Goal: Transaction & Acquisition: Obtain resource

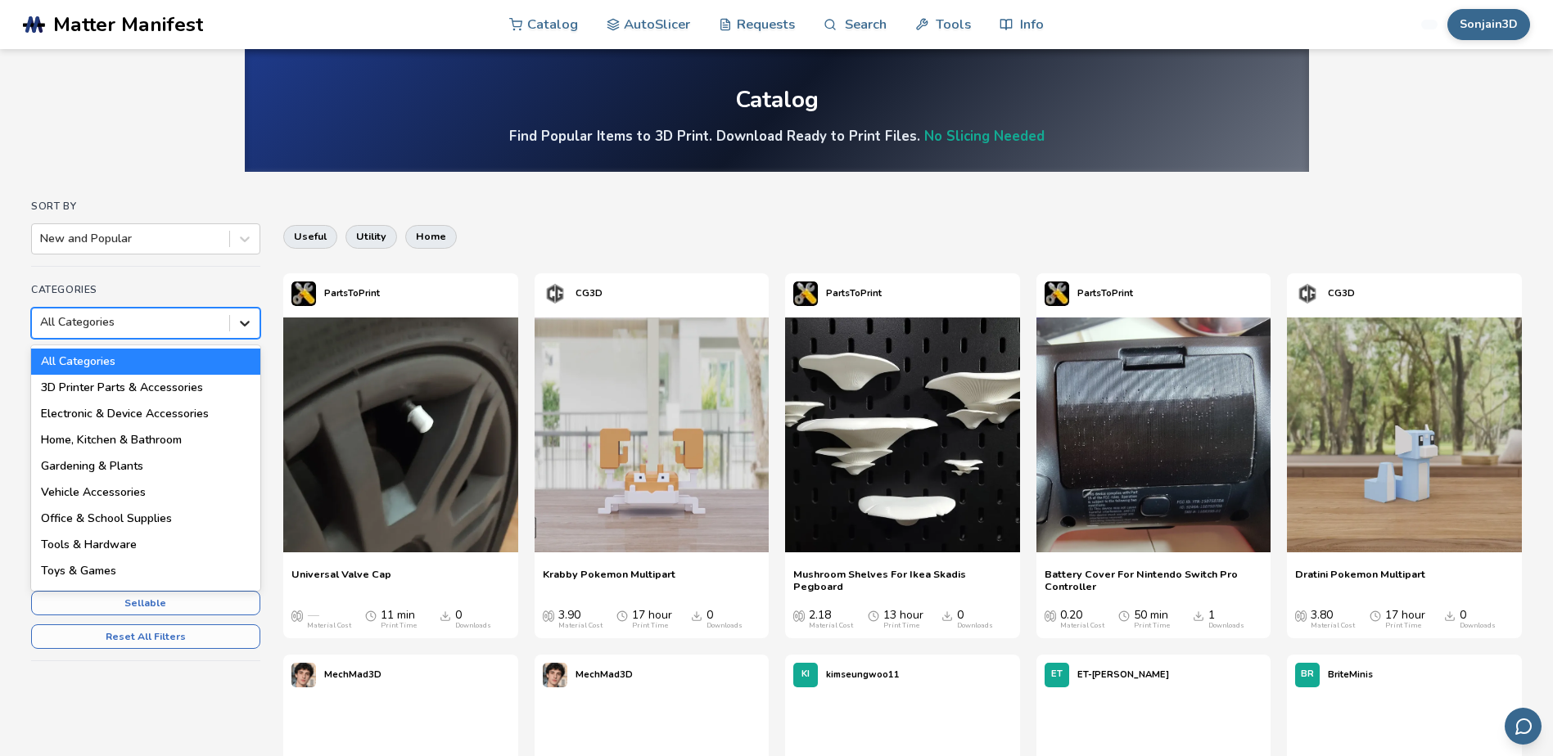
click at [237, 320] on icon at bounding box center [245, 323] width 16 height 16
click at [163, 444] on div "Home, Kitchen & Bathroom" at bounding box center [145, 440] width 229 height 26
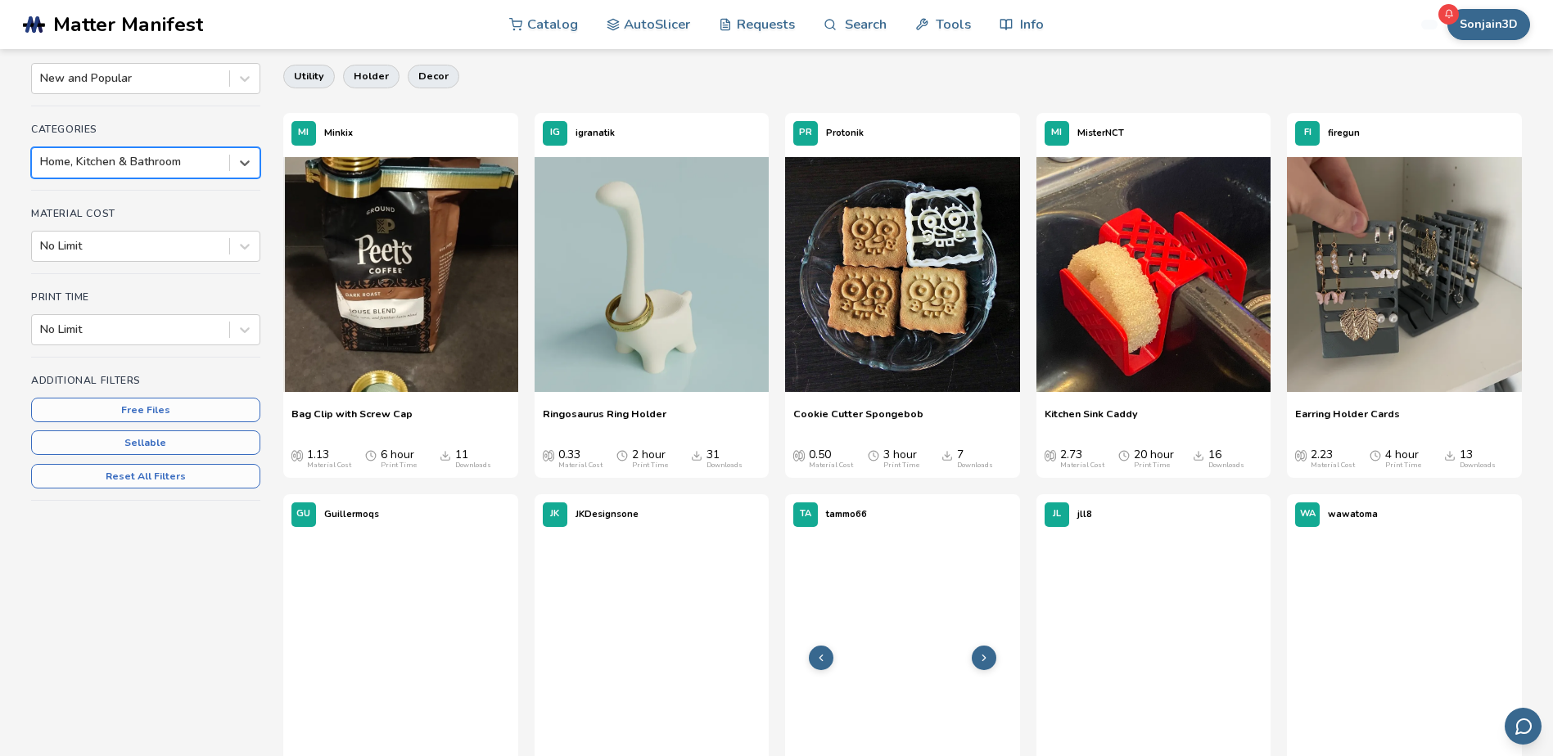
scroll to position [327, 0]
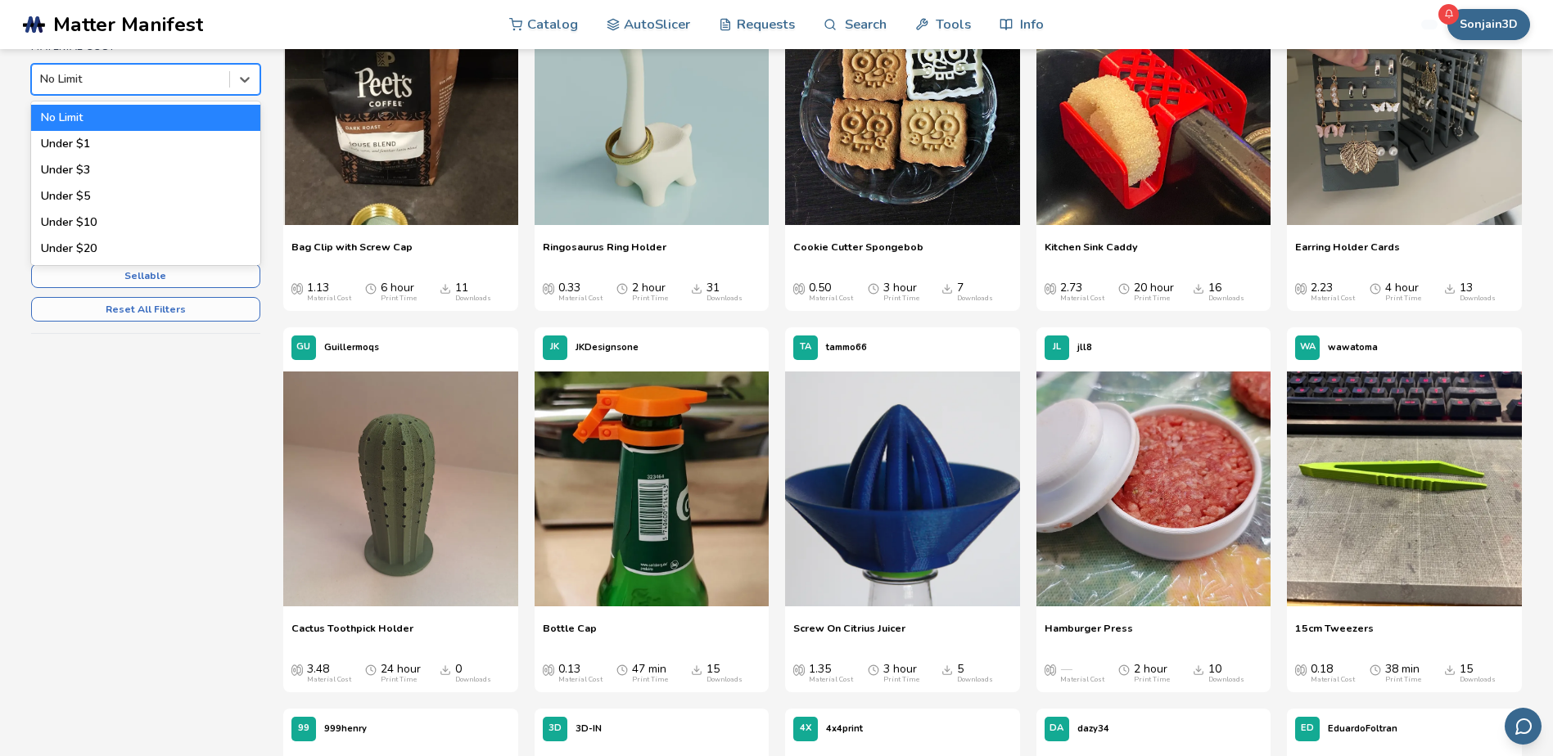
click at [171, 88] on div "No Limit" at bounding box center [130, 79] width 197 height 23
click at [165, 109] on div "No Limit" at bounding box center [145, 118] width 229 height 26
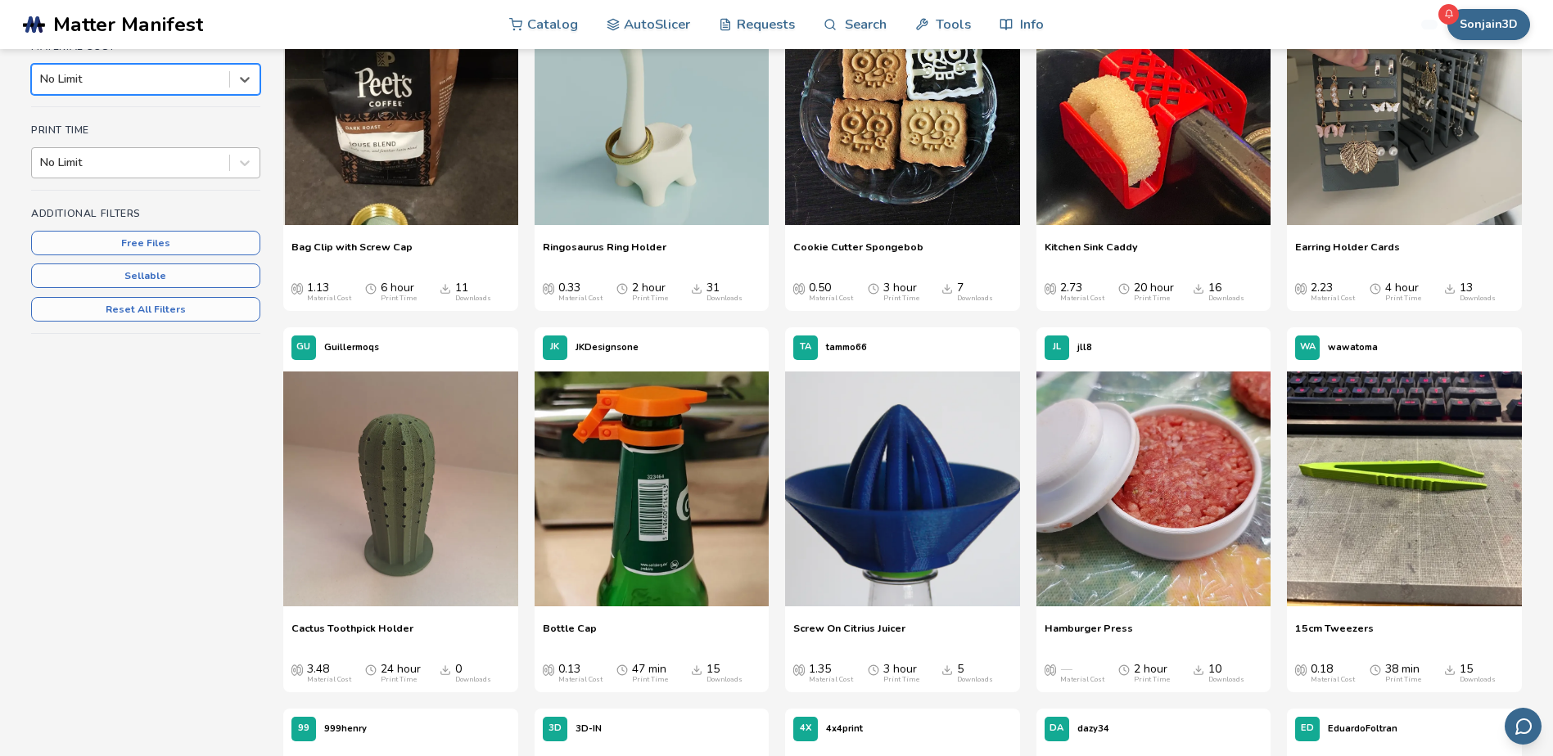
click at [113, 164] on div at bounding box center [130, 163] width 181 height 16
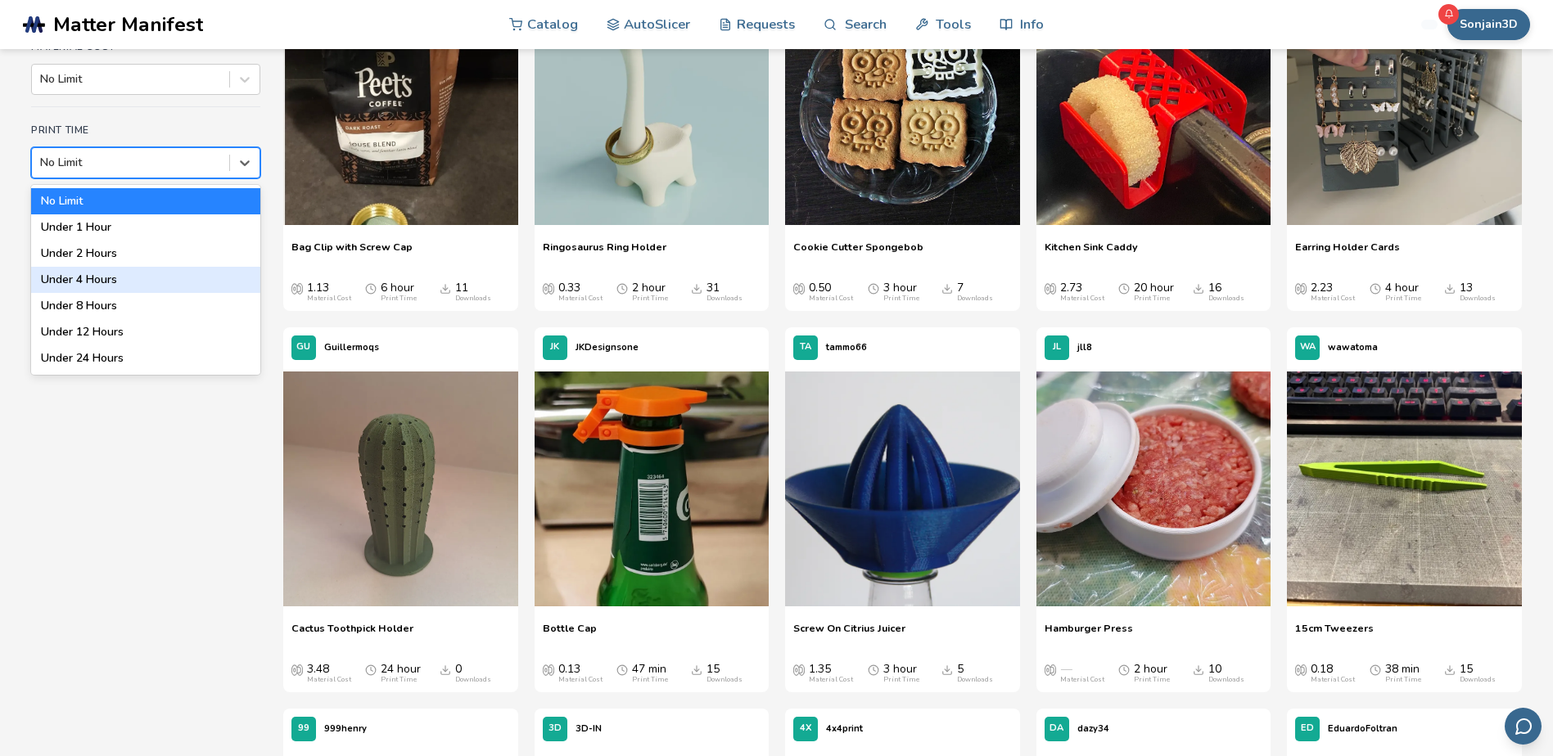
click at [103, 278] on div "Under 4 Hours" at bounding box center [145, 280] width 229 height 26
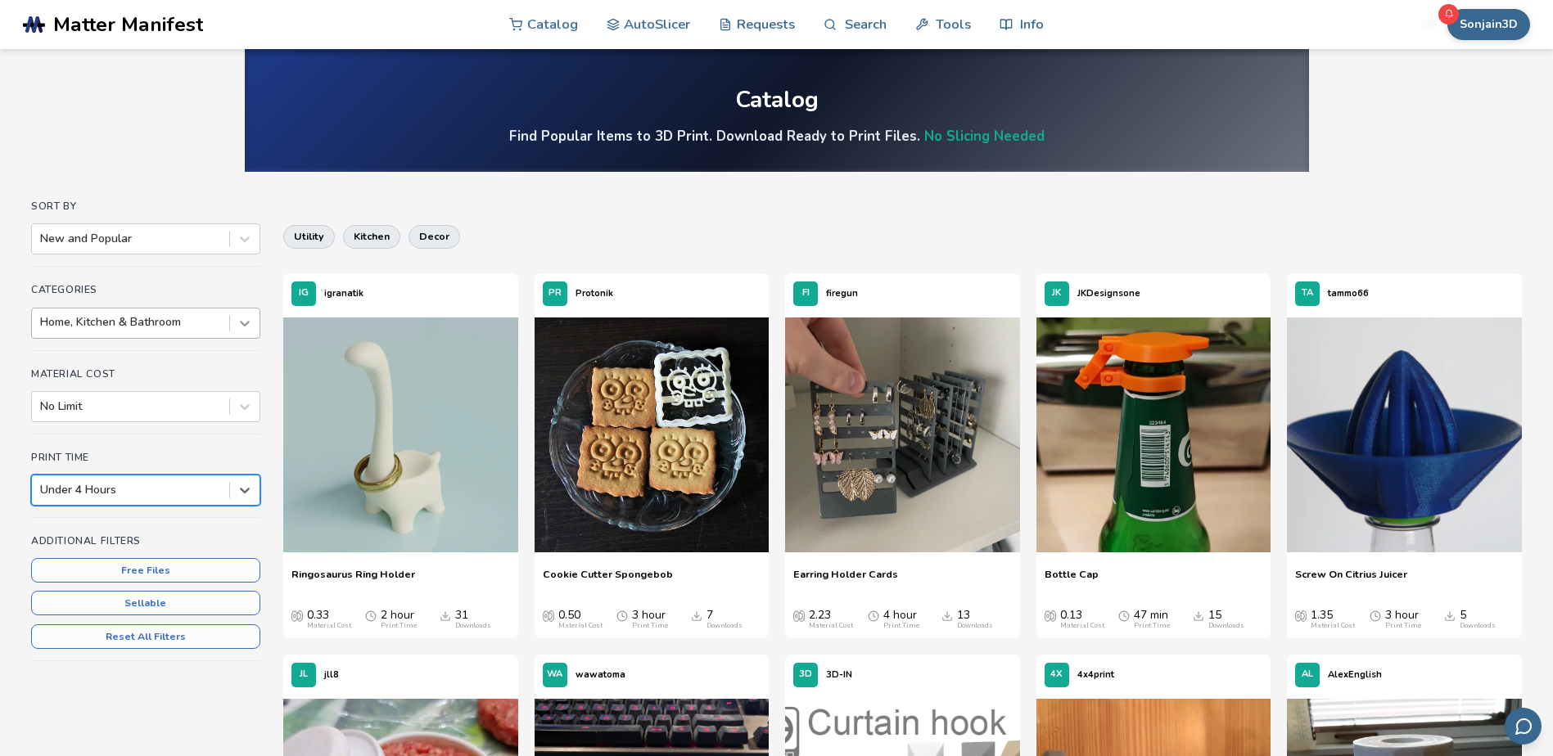
click at [241, 327] on icon at bounding box center [245, 323] width 16 height 16
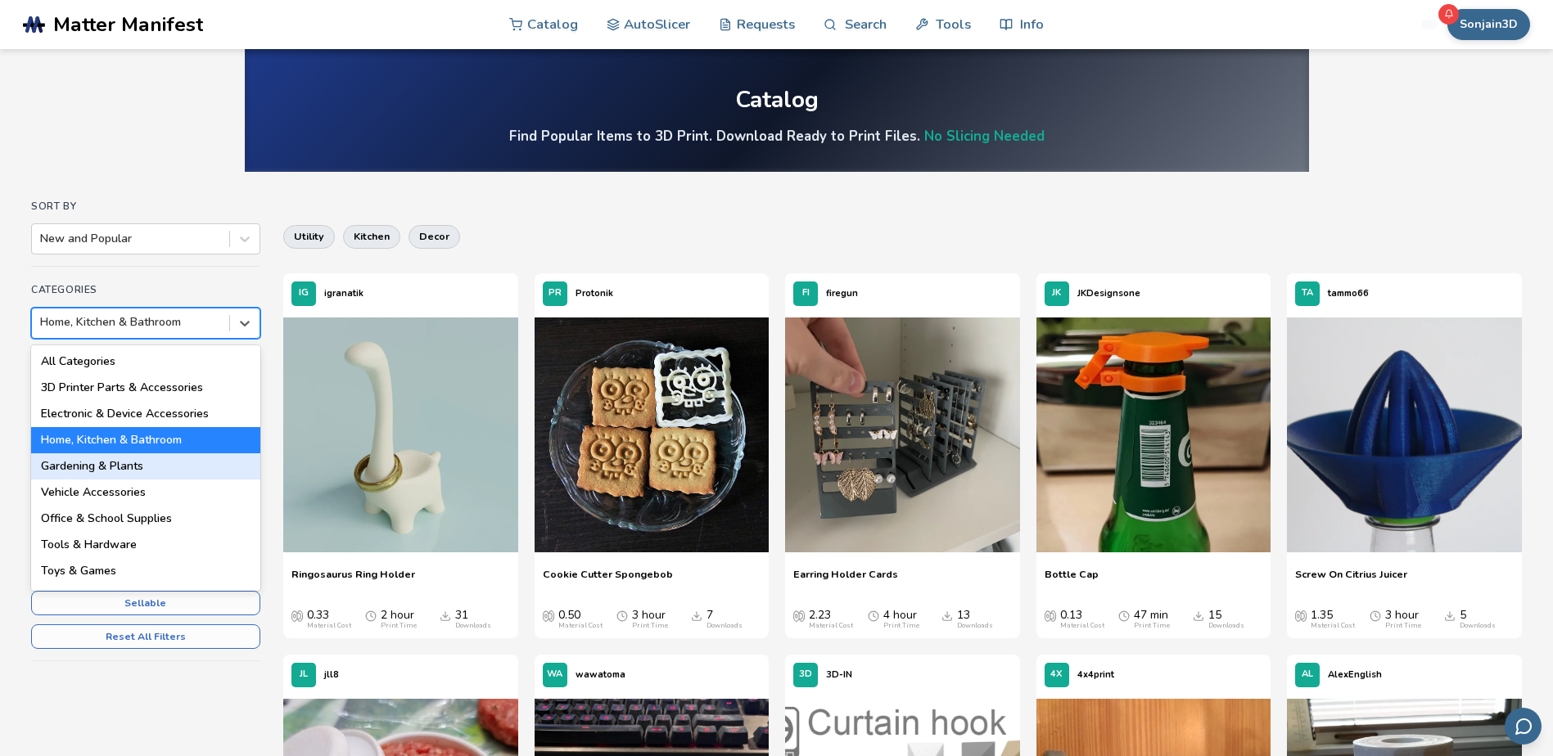
click at [94, 467] on div "Gardening & Plants" at bounding box center [145, 466] width 229 height 26
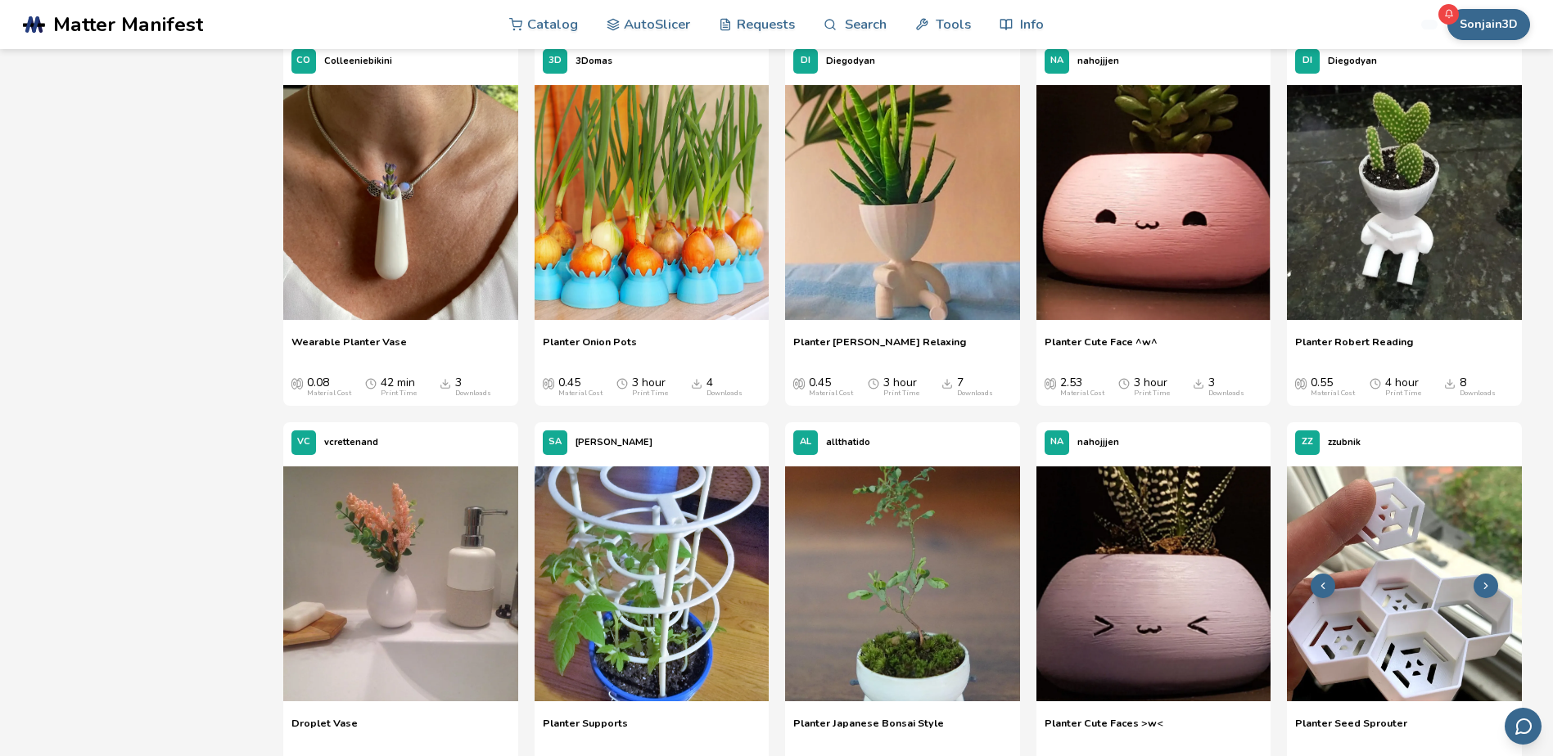
scroll to position [573, 0]
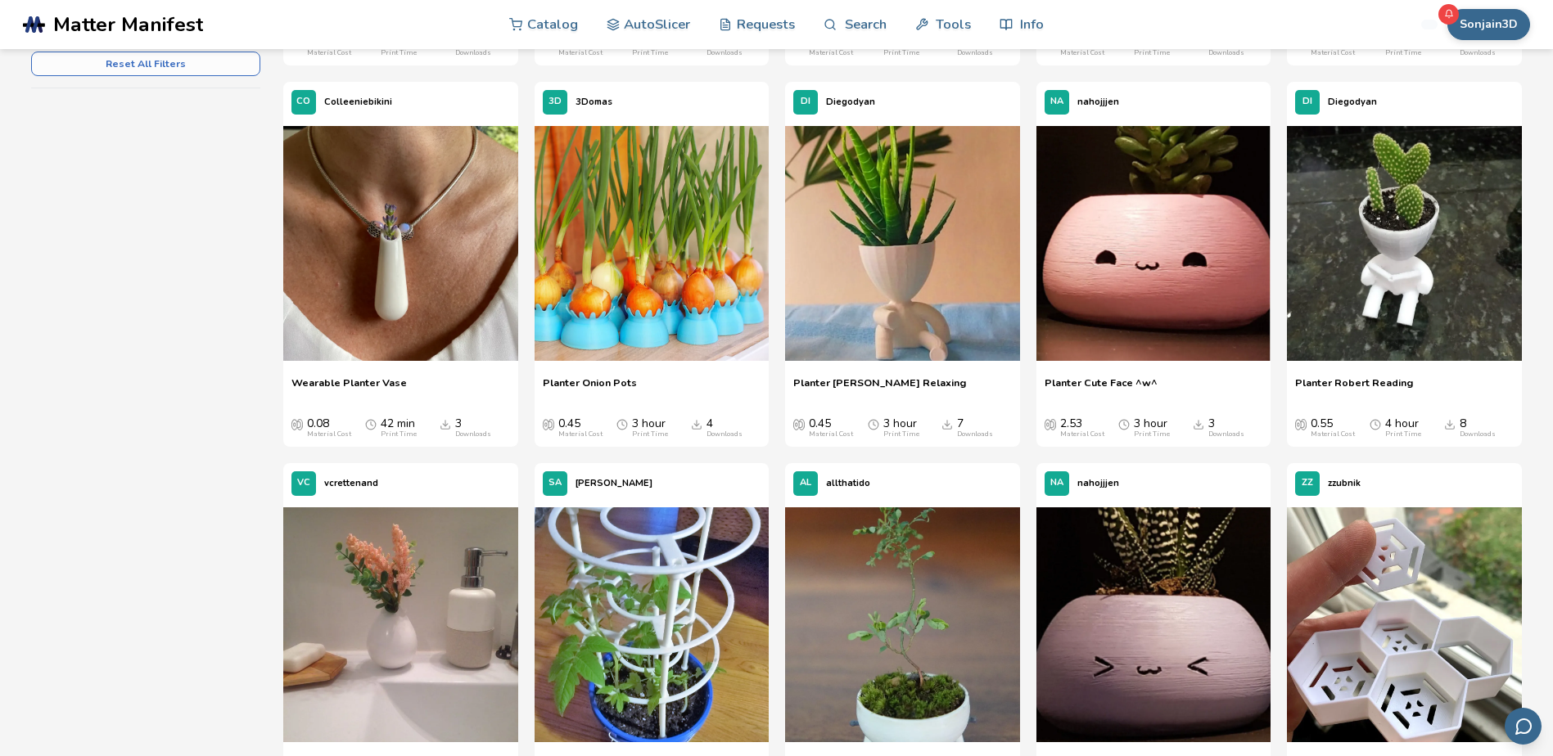
click at [871, 381] on span "Planter [PERSON_NAME] Relaxing" at bounding box center [879, 389] width 173 height 25
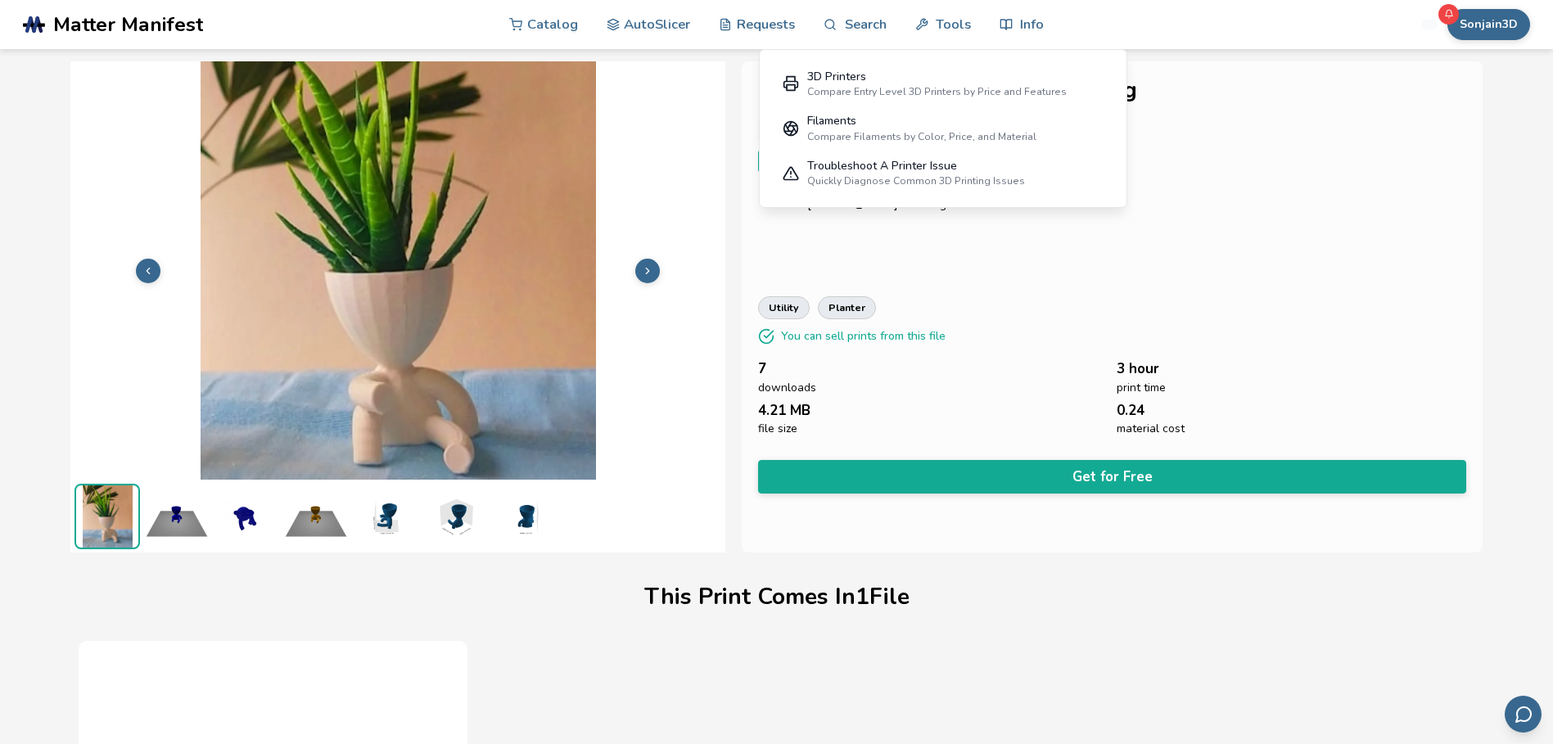
click at [524, 523] on img at bounding box center [524, 516] width 65 height 65
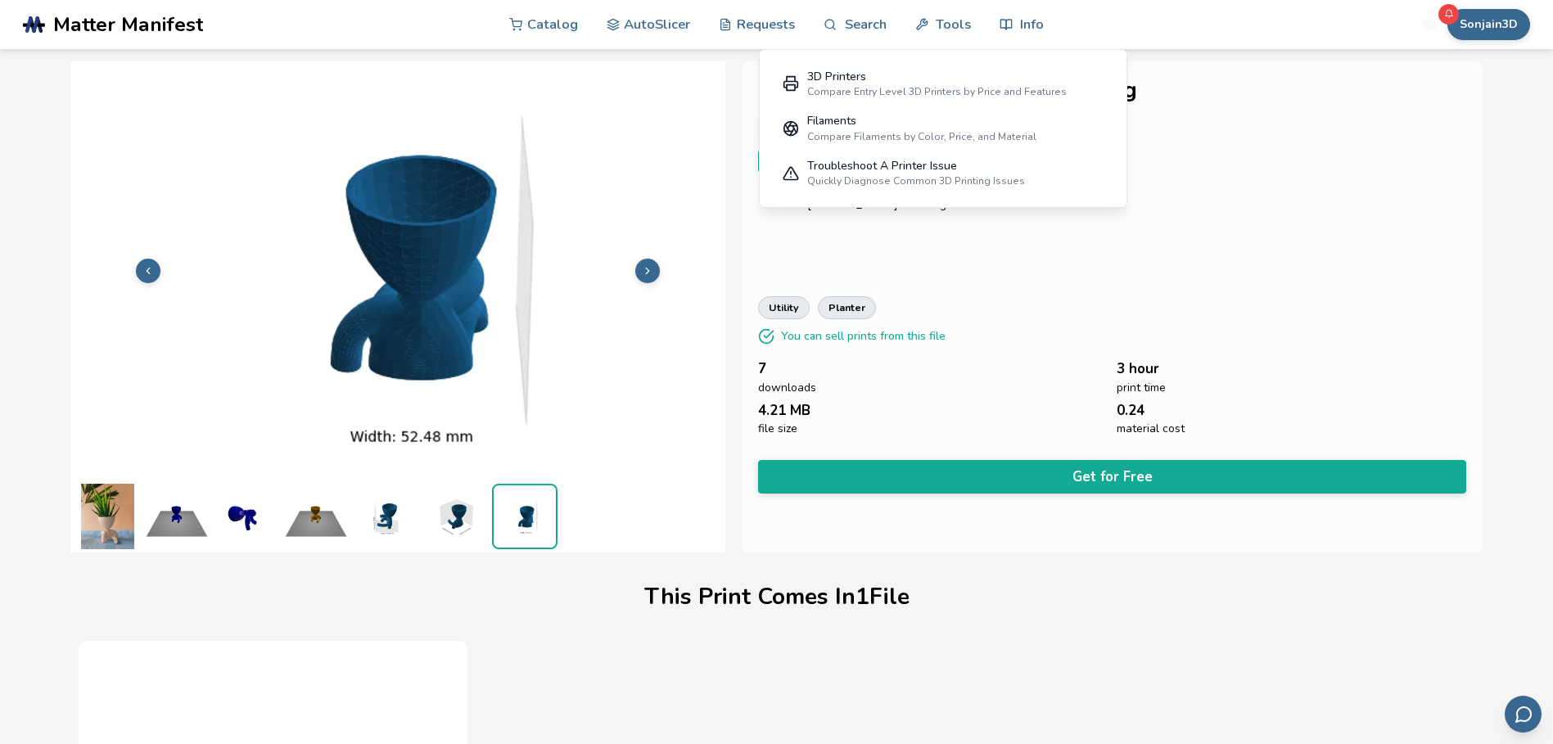
click at [149, 263] on button at bounding box center [148, 271] width 25 height 25
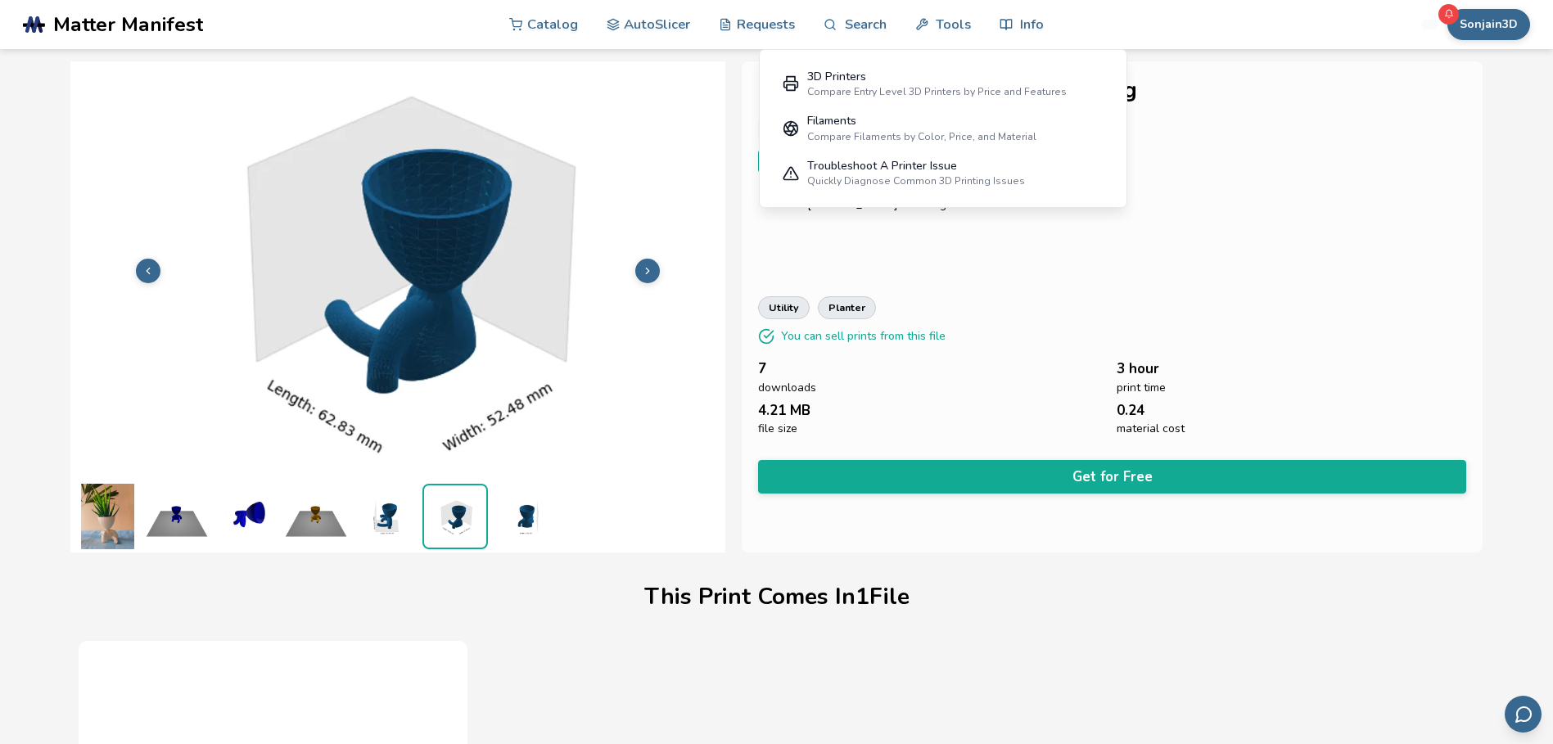
click at [149, 263] on button at bounding box center [148, 271] width 25 height 25
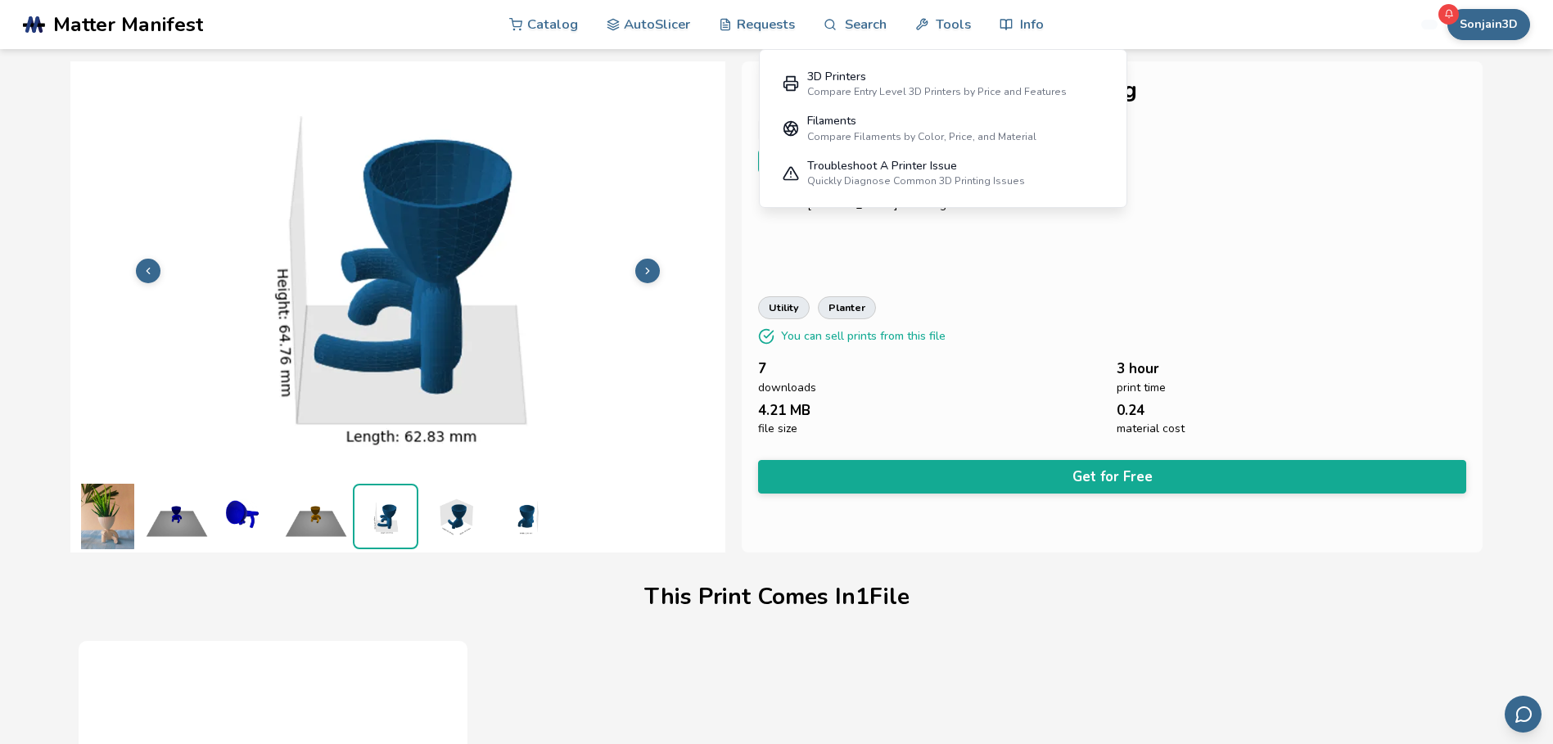
click at [149, 263] on button at bounding box center [148, 271] width 25 height 25
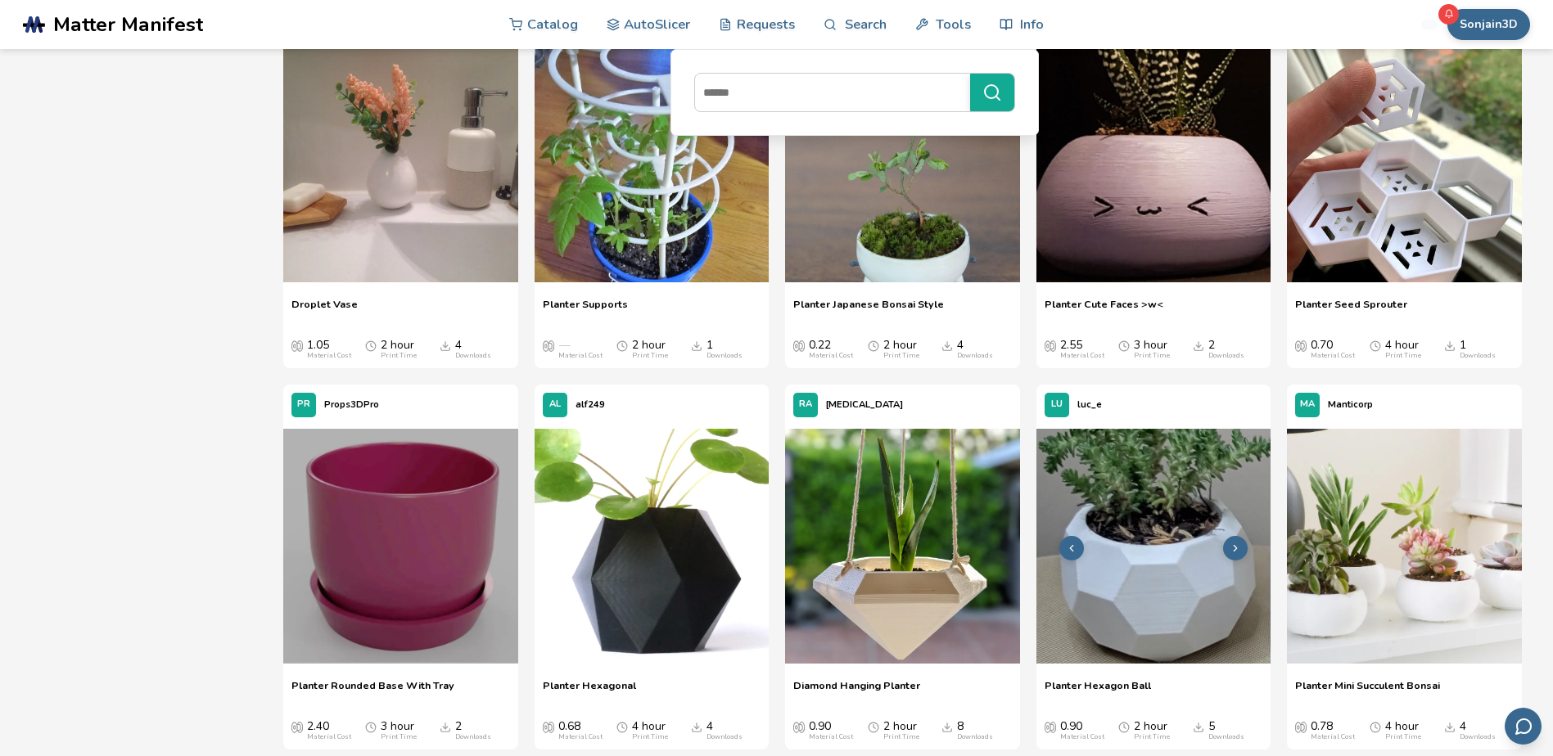
scroll to position [1130, 0]
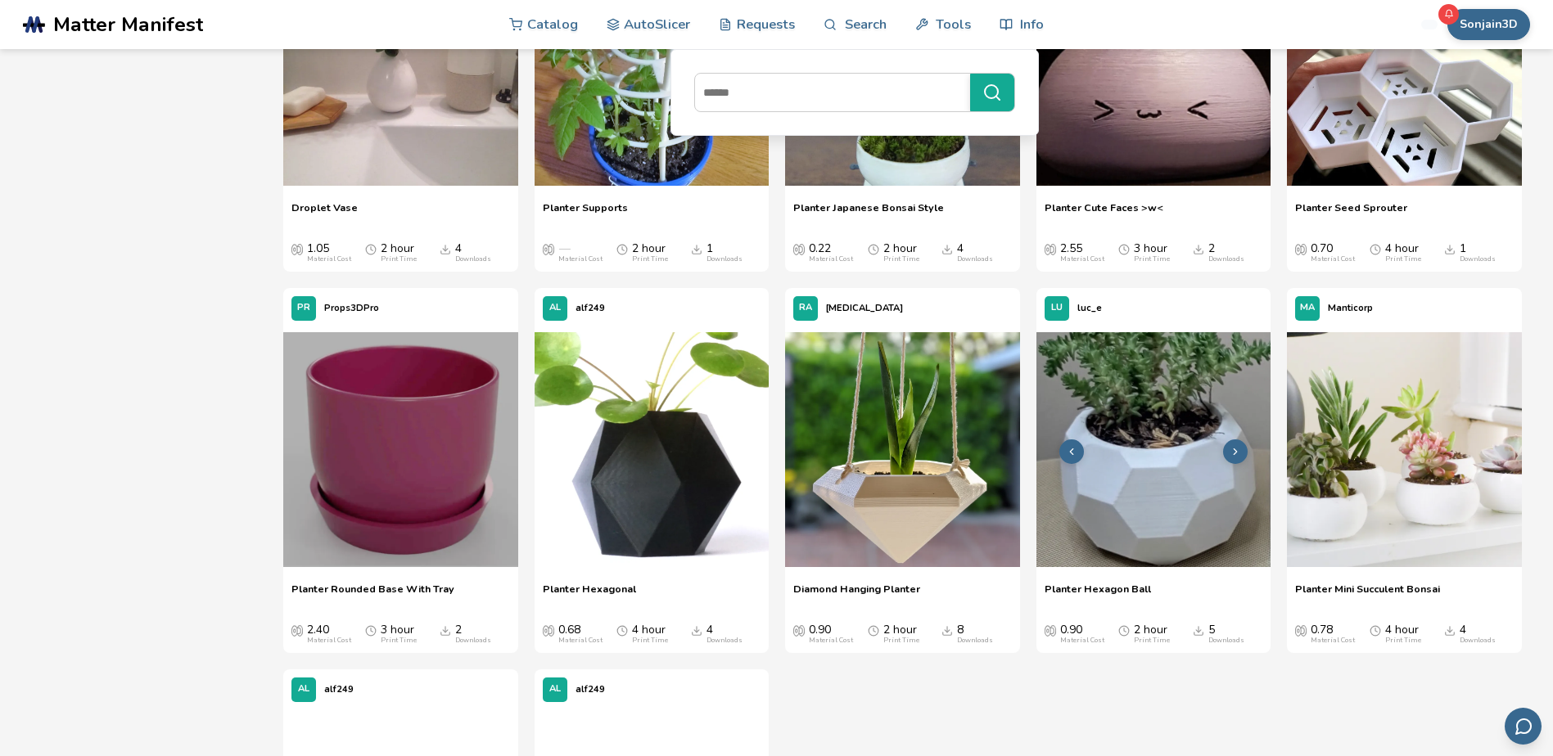
click at [1178, 501] on img at bounding box center [1153, 449] width 235 height 235
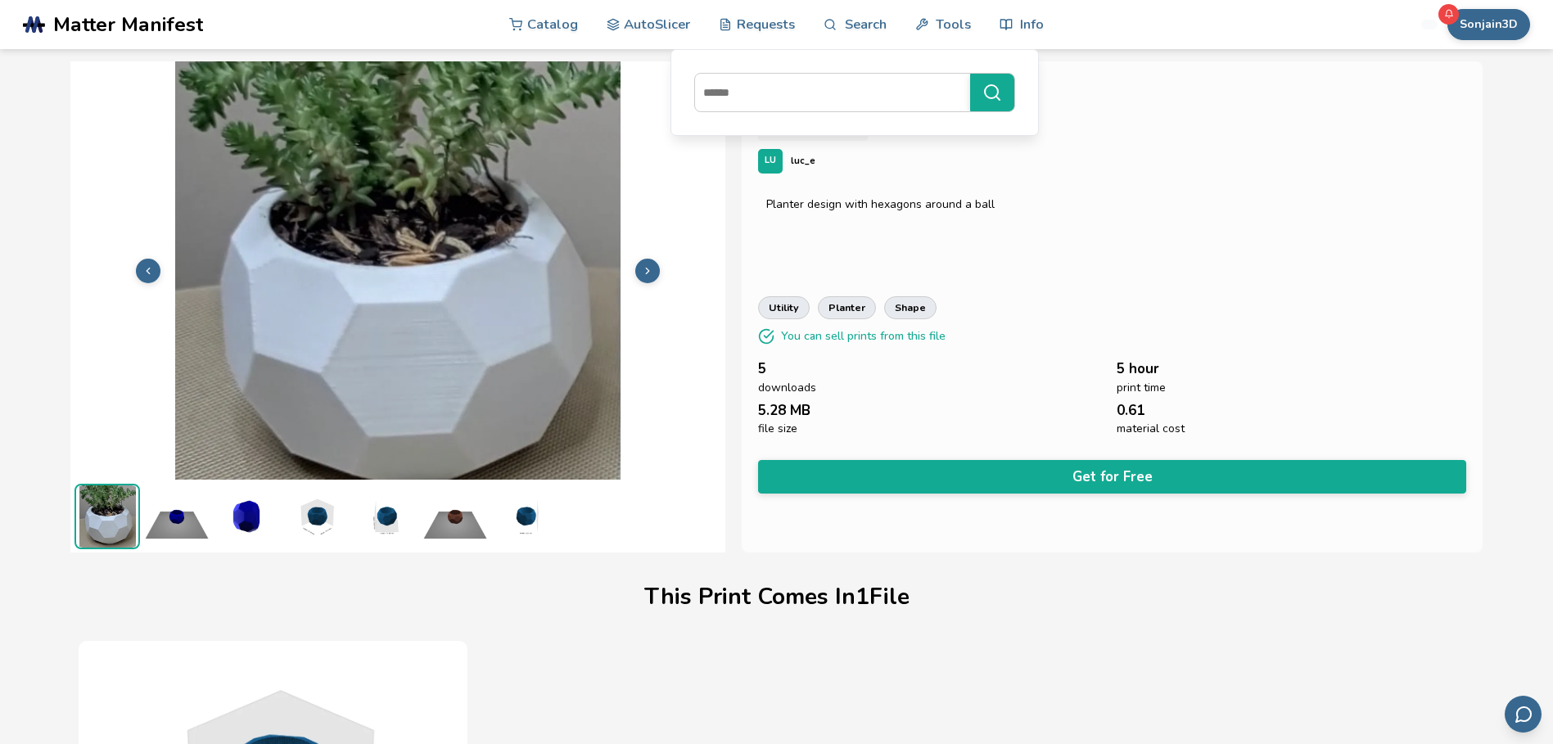
click at [533, 520] on img at bounding box center [524, 516] width 65 height 65
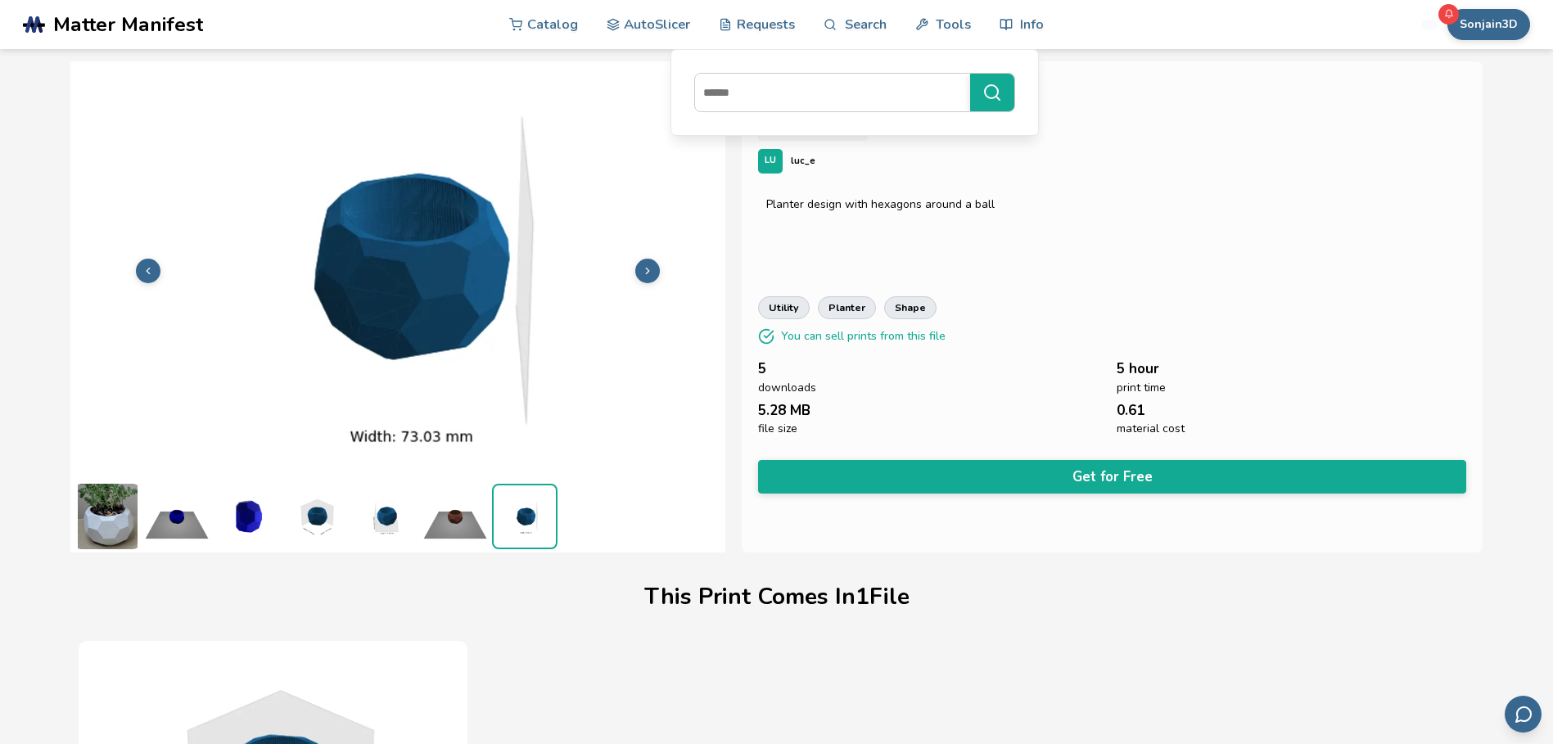
click at [382, 521] on img at bounding box center [385, 516] width 65 height 65
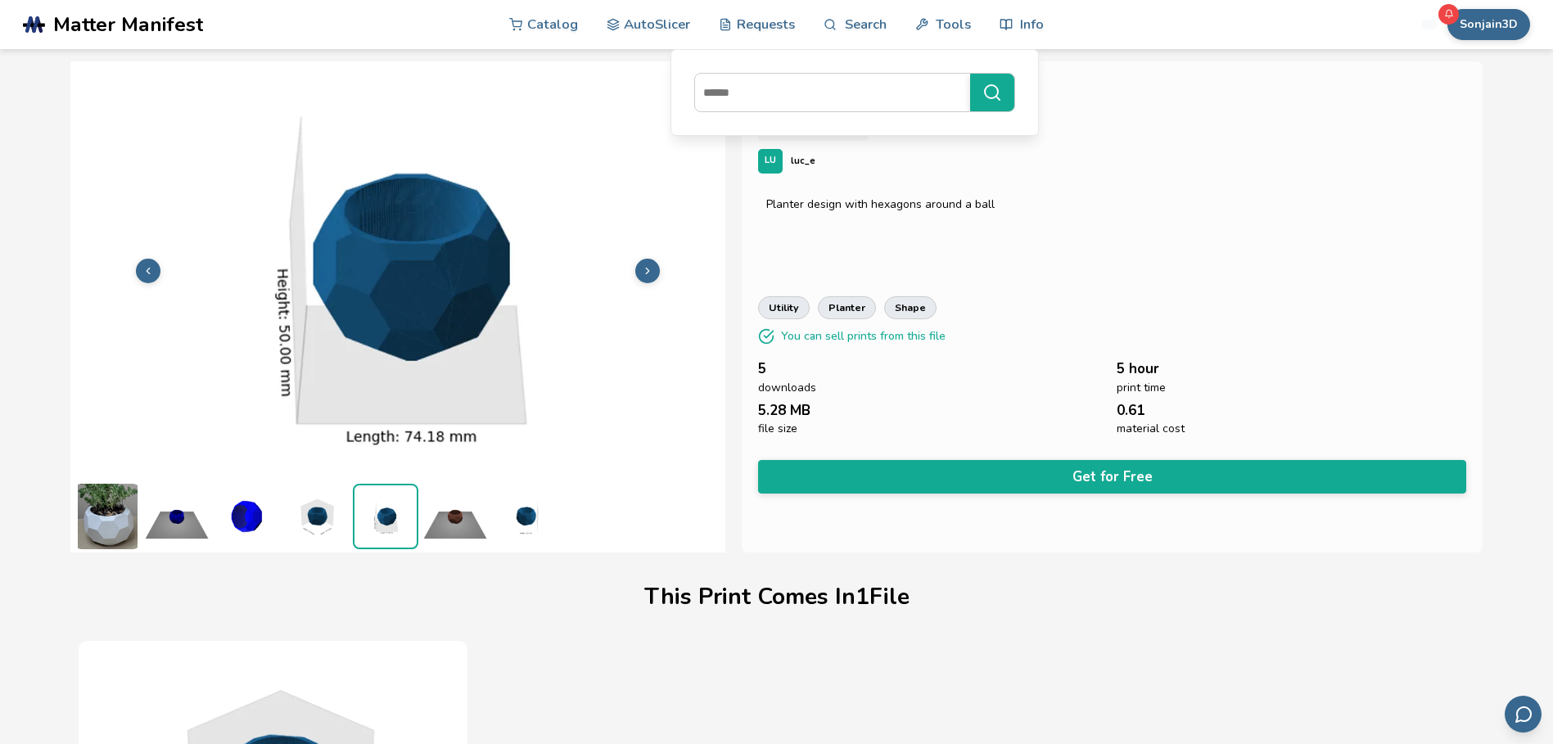
click at [319, 521] on img at bounding box center [315, 516] width 65 height 65
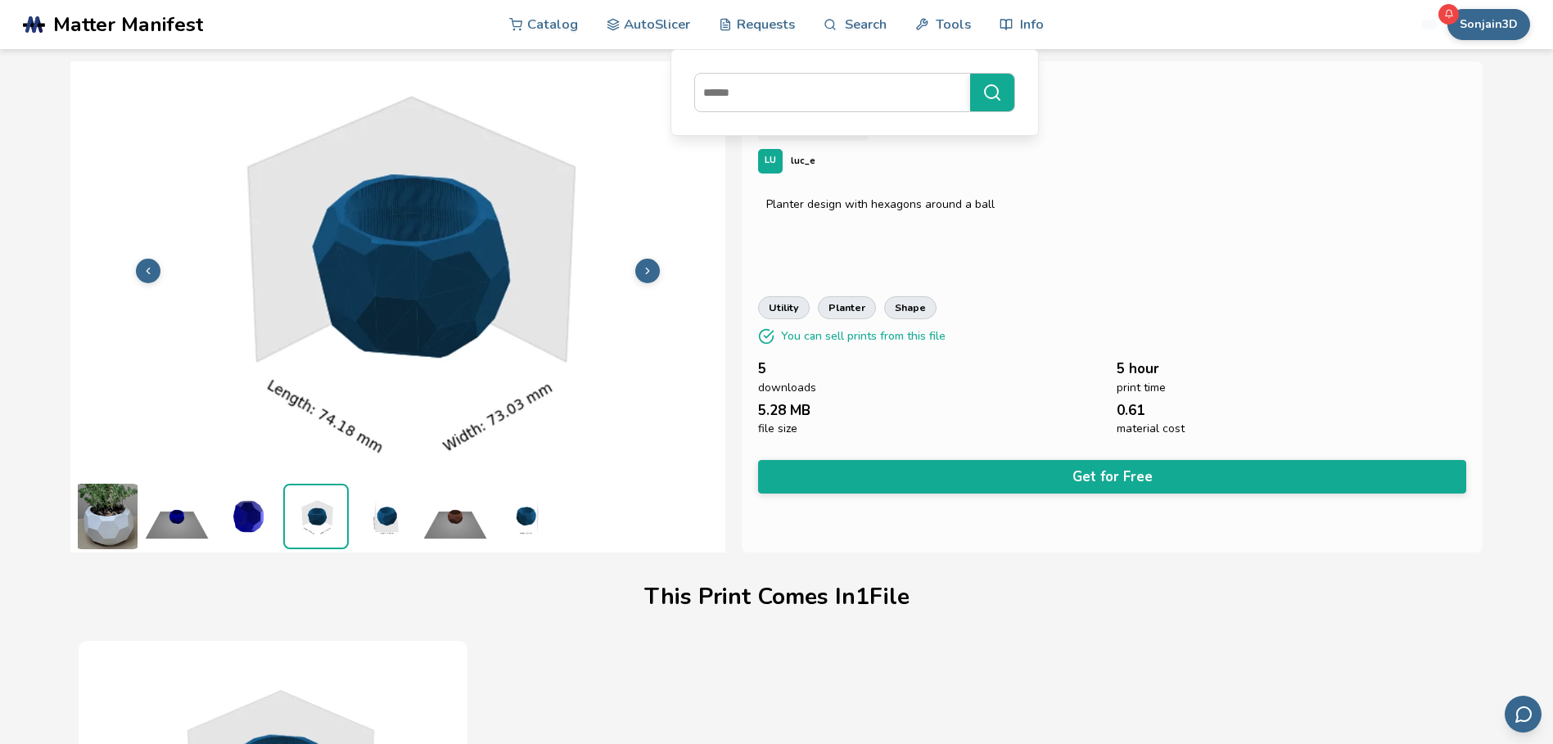
click at [255, 526] on img at bounding box center [246, 516] width 65 height 65
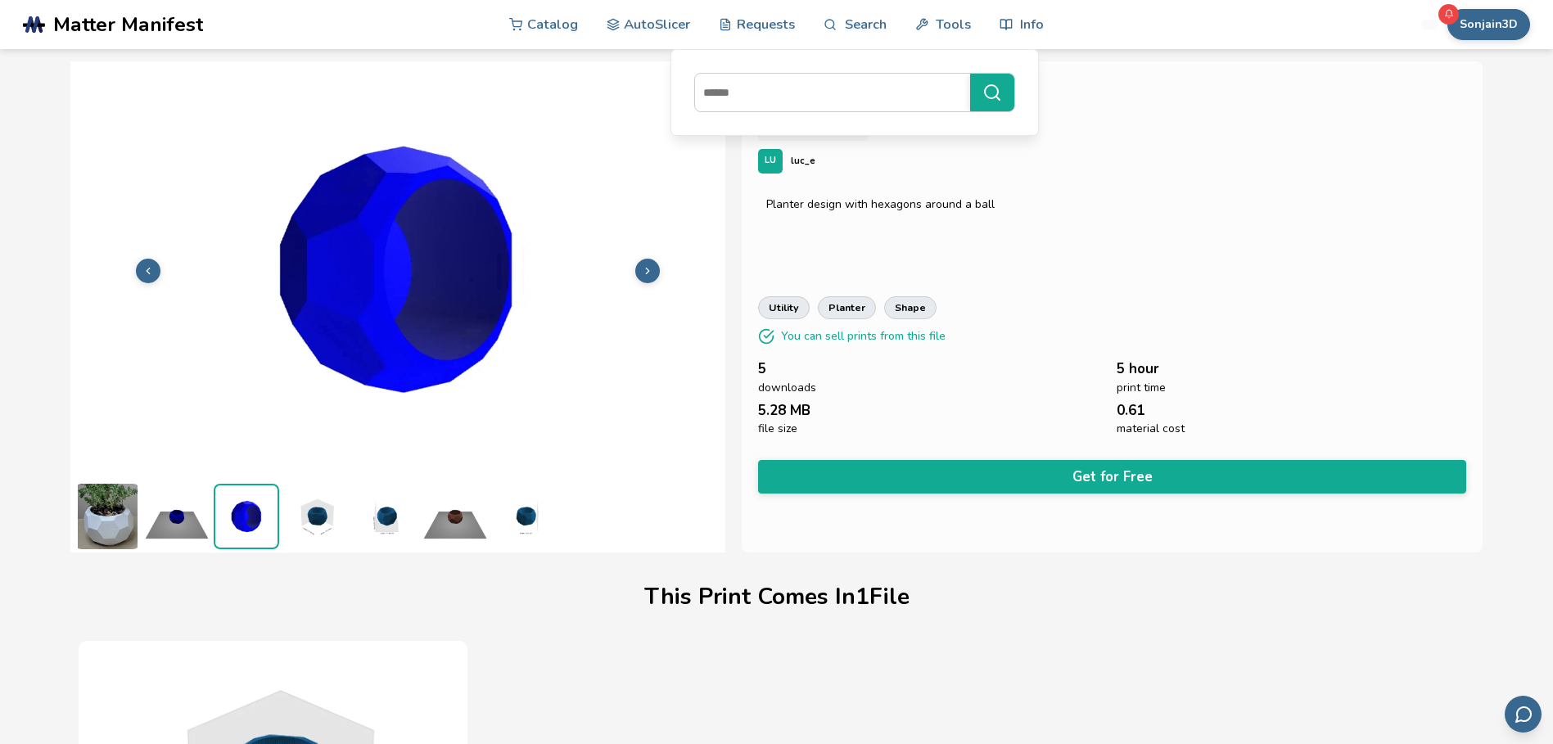
click at [151, 277] on button at bounding box center [148, 271] width 25 height 25
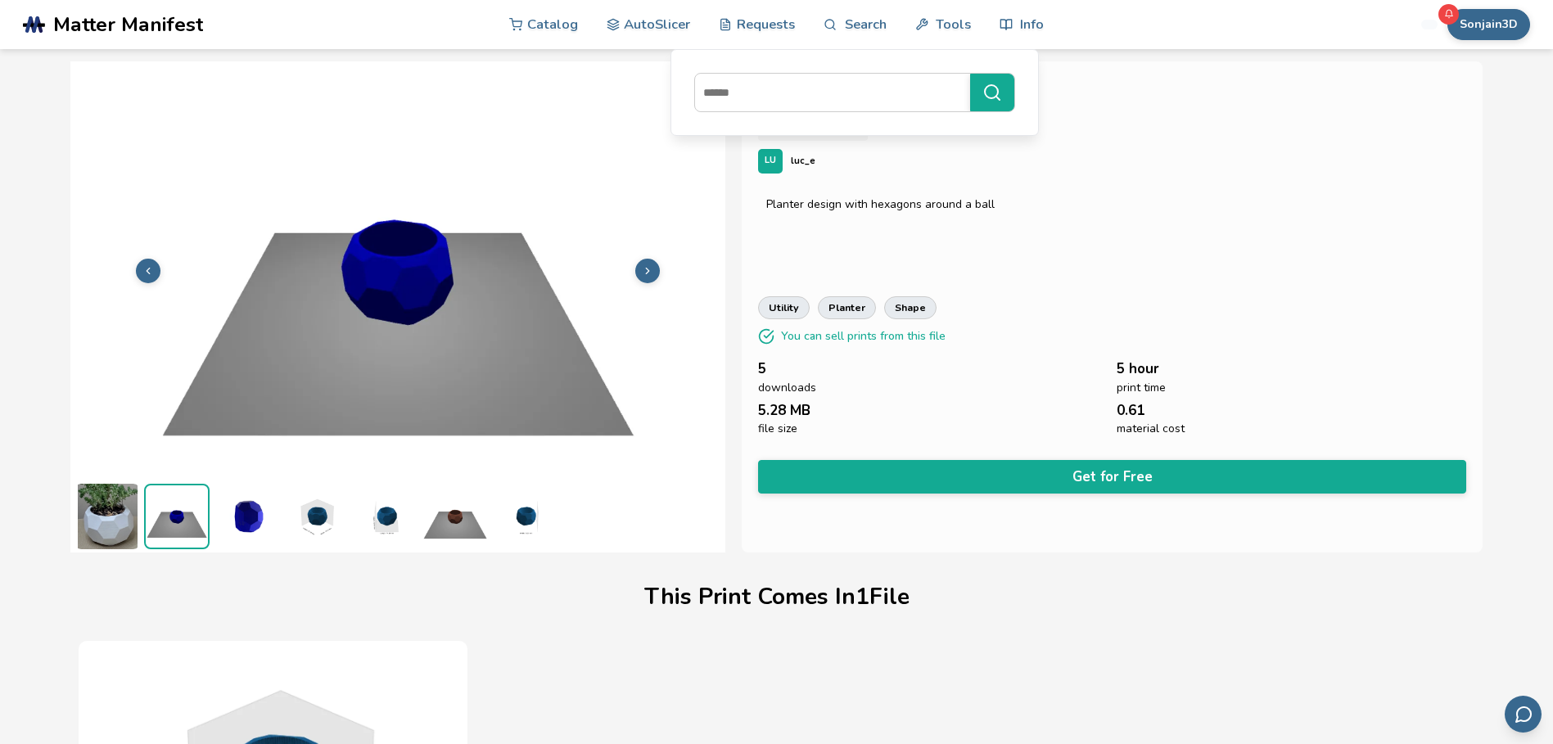
click at [151, 277] on button at bounding box center [148, 271] width 25 height 25
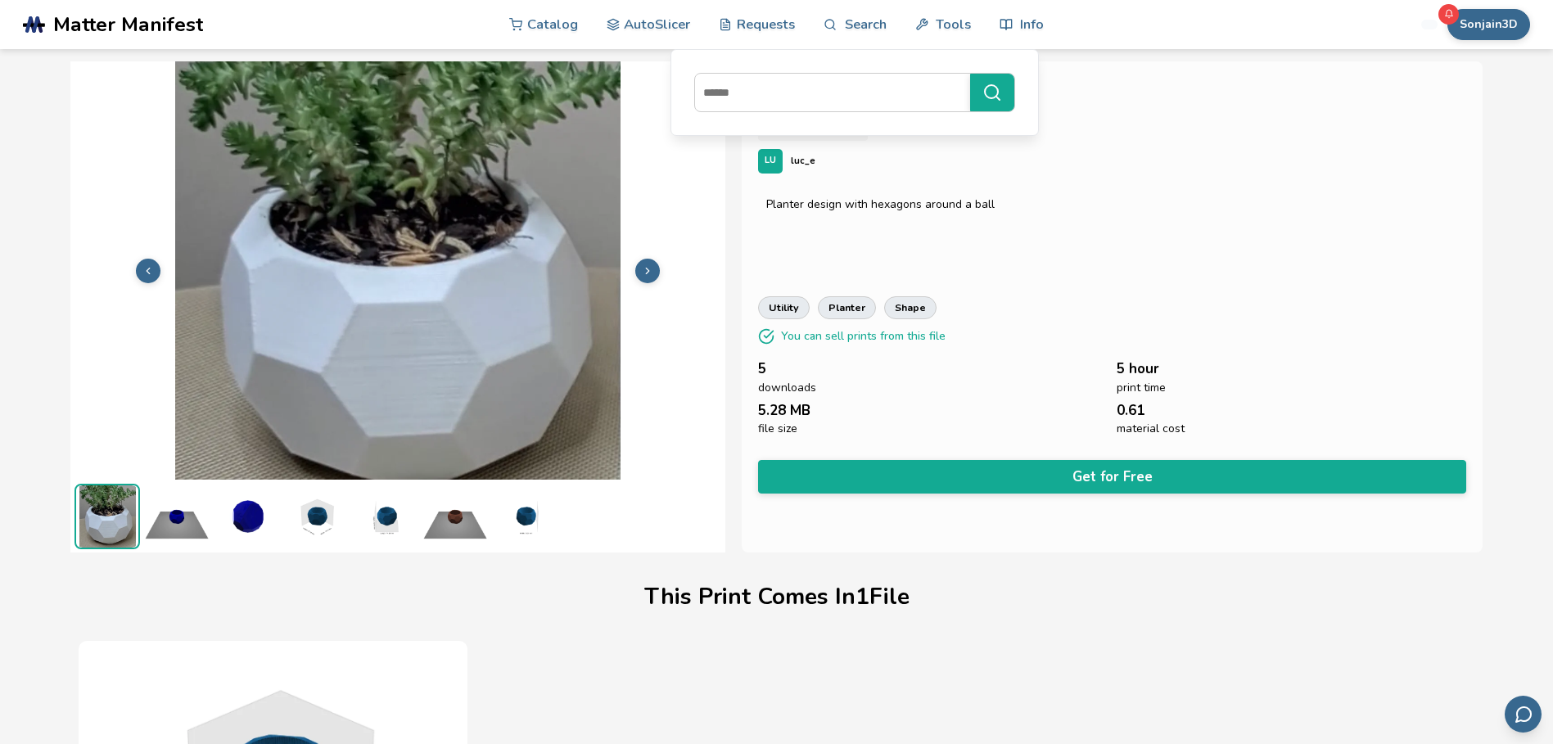
click at [151, 277] on button at bounding box center [148, 271] width 25 height 25
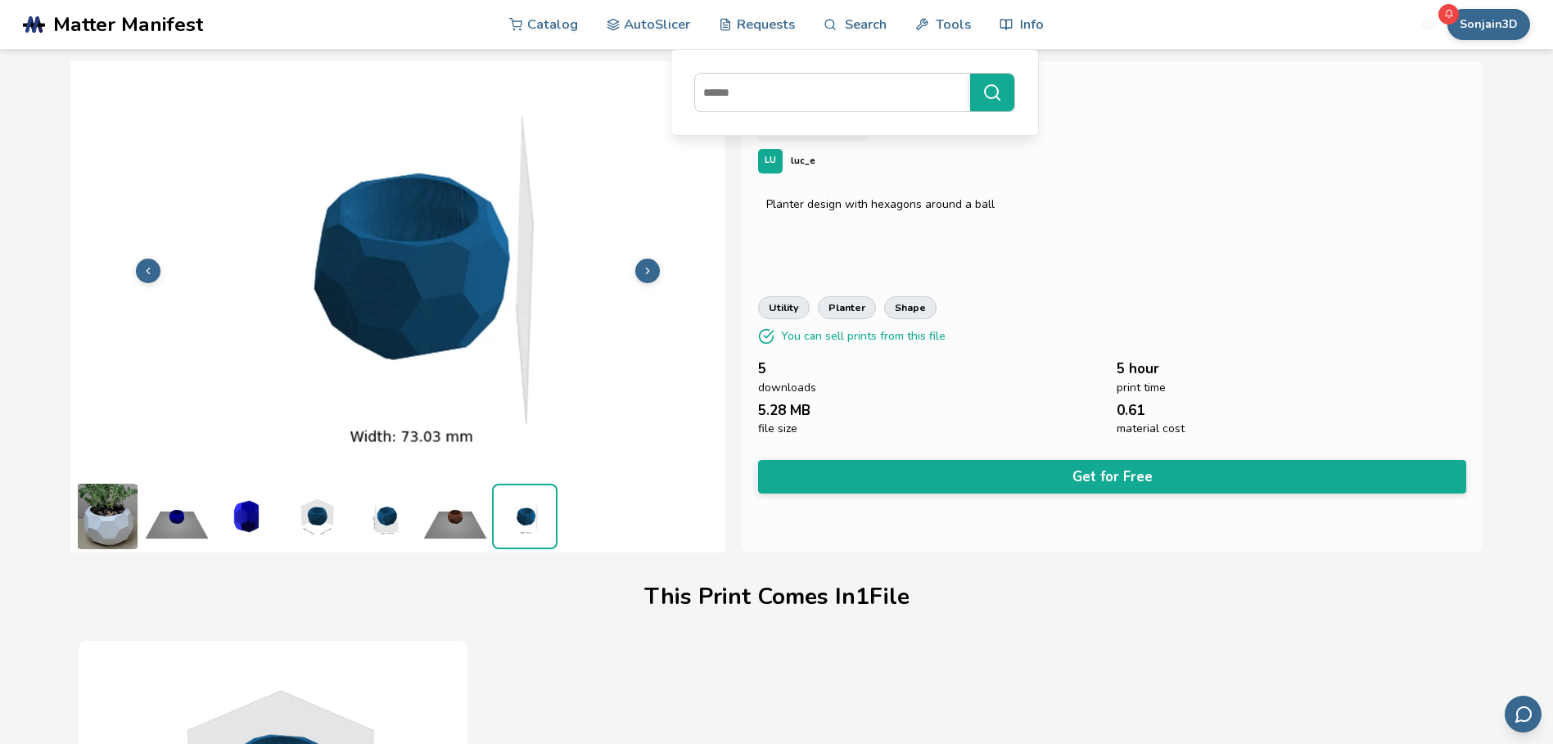
click at [146, 277] on button at bounding box center [148, 271] width 25 height 25
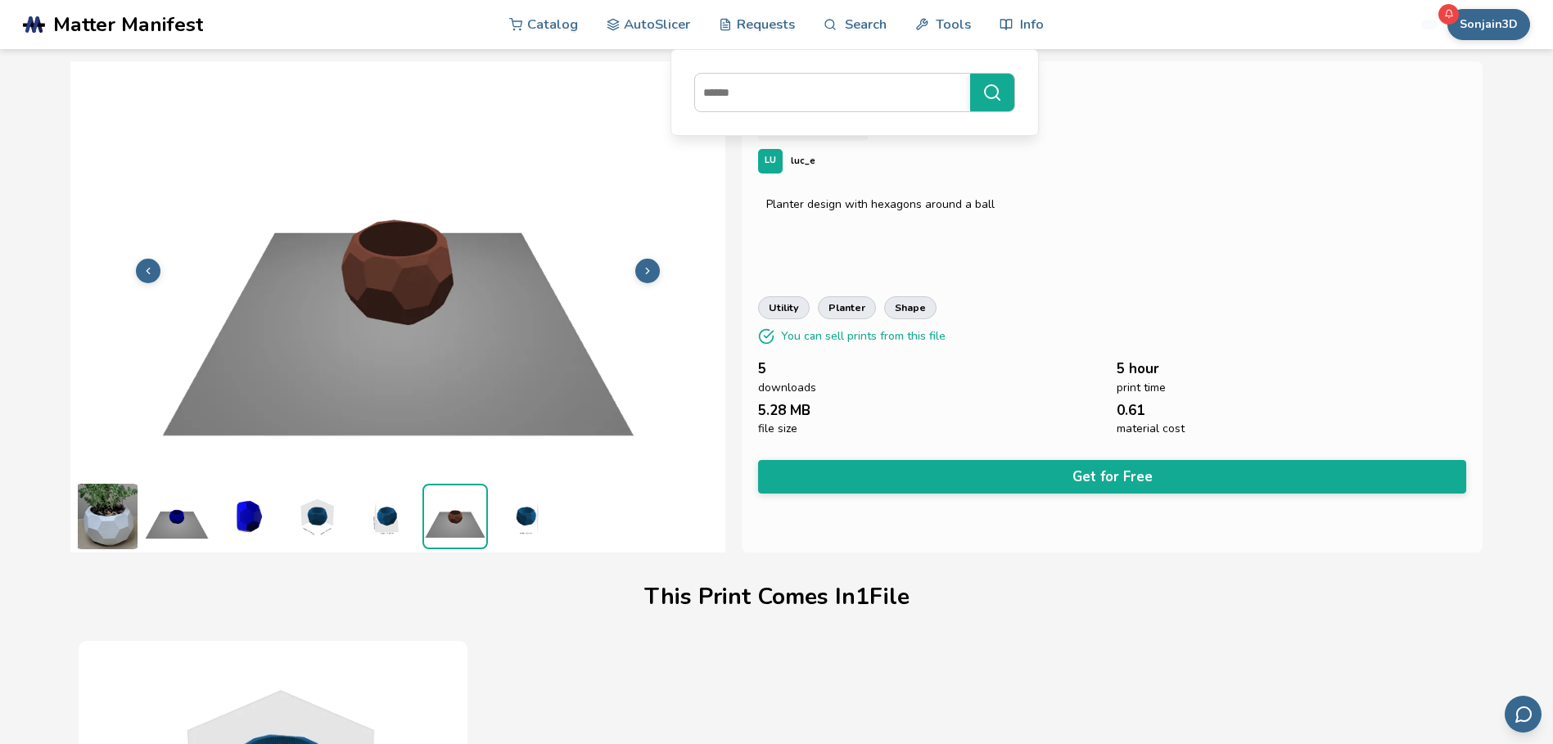
click at [143, 281] on button at bounding box center [148, 271] width 25 height 25
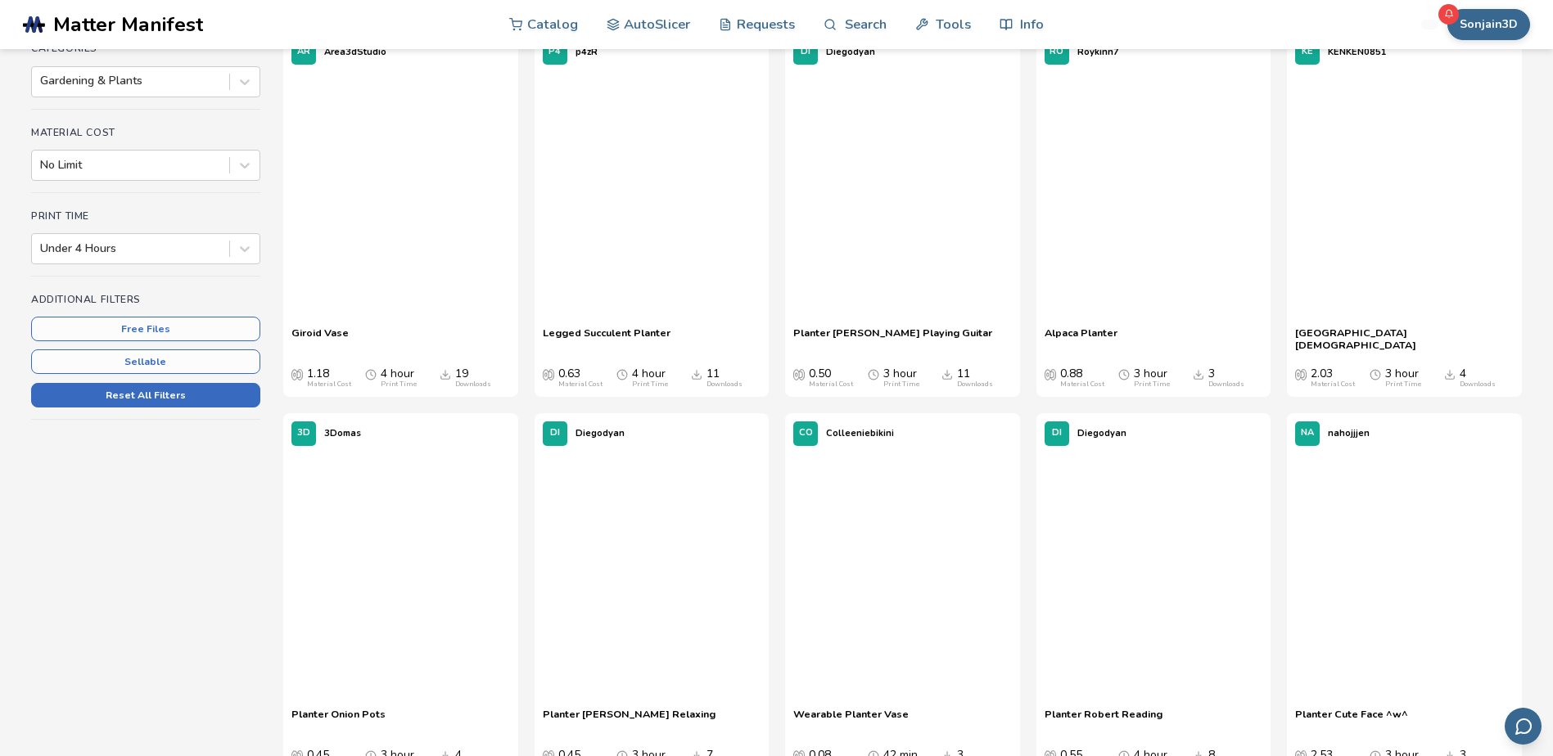
scroll to position [393, 0]
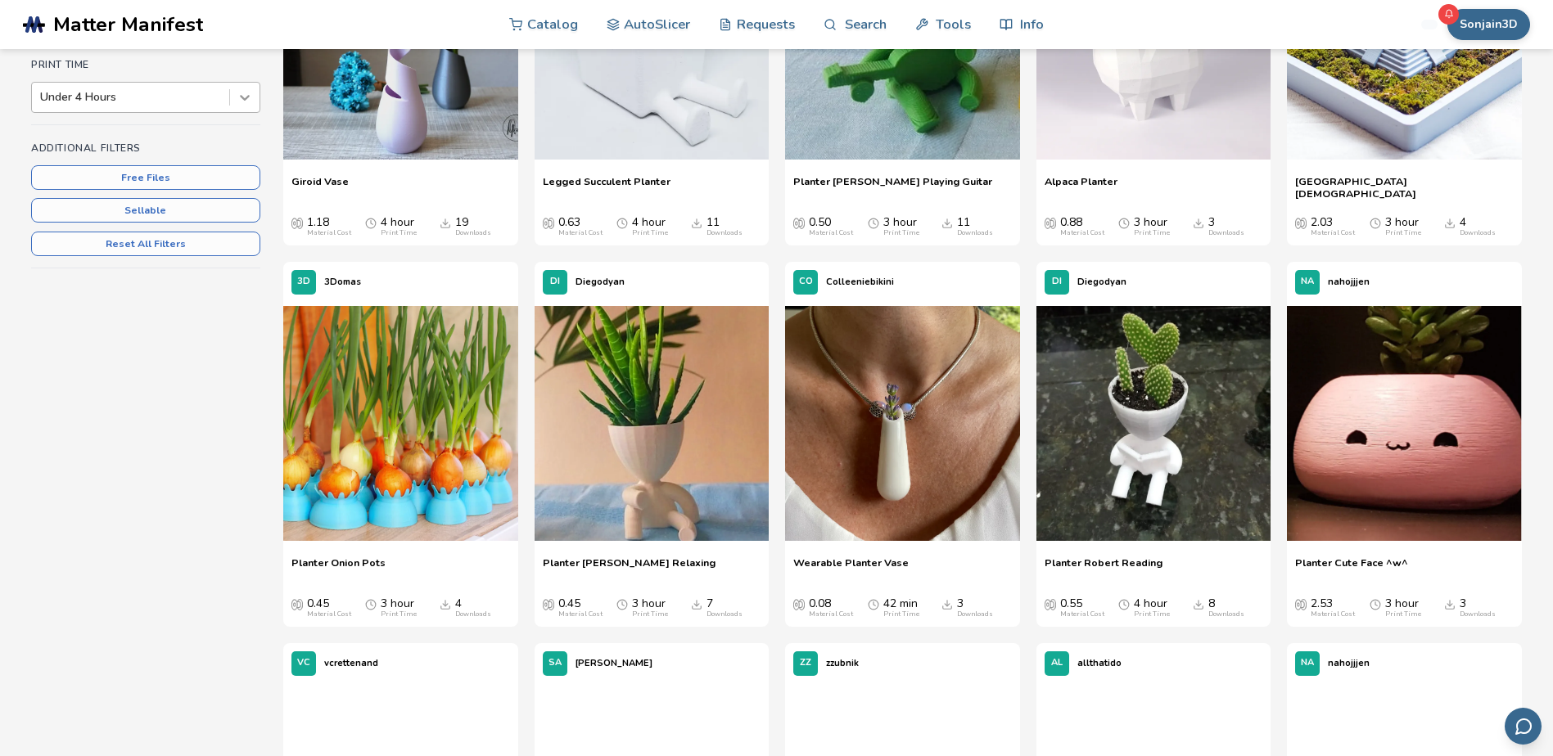
click at [250, 92] on icon at bounding box center [245, 97] width 16 height 16
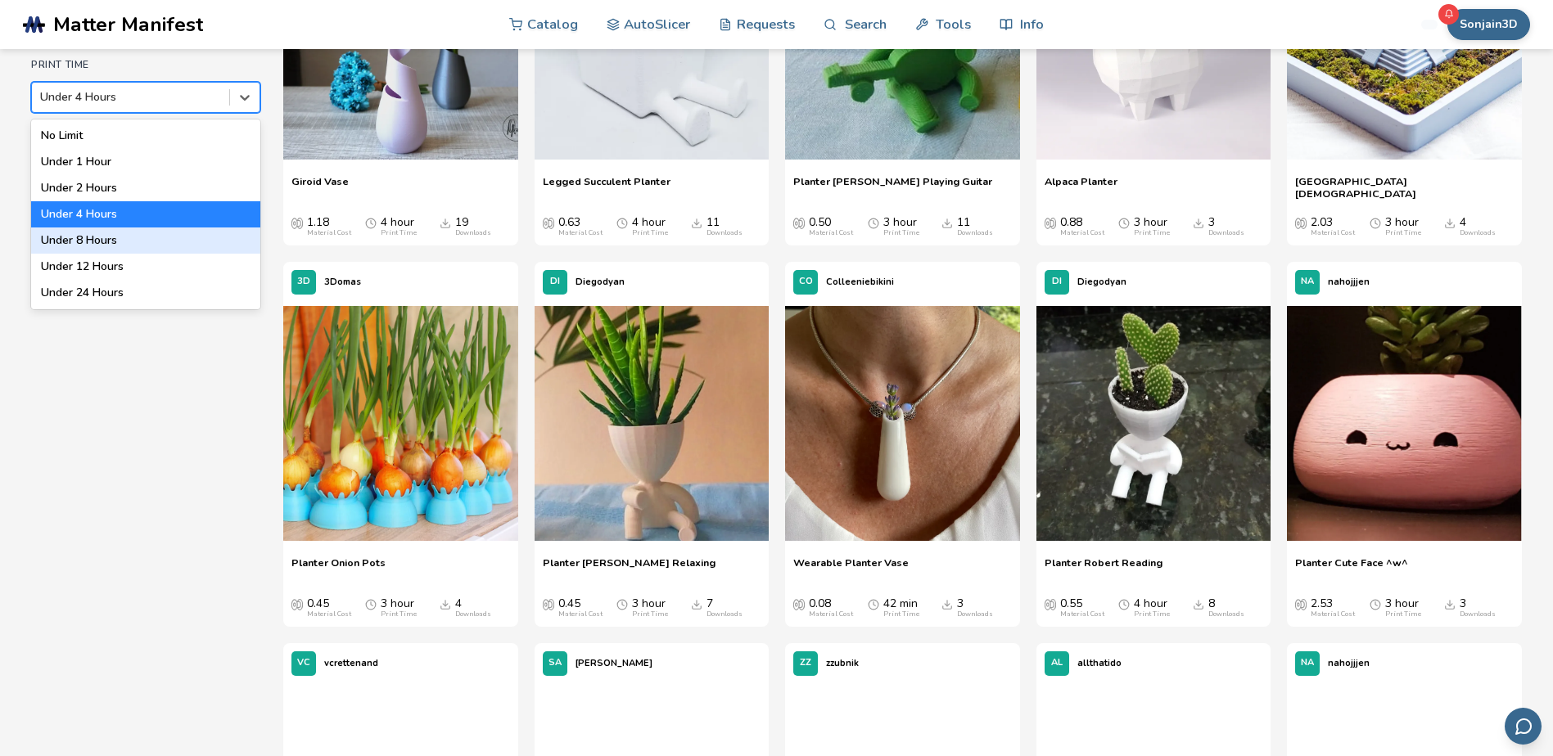
click at [108, 234] on div "Under 8 Hours" at bounding box center [145, 241] width 229 height 26
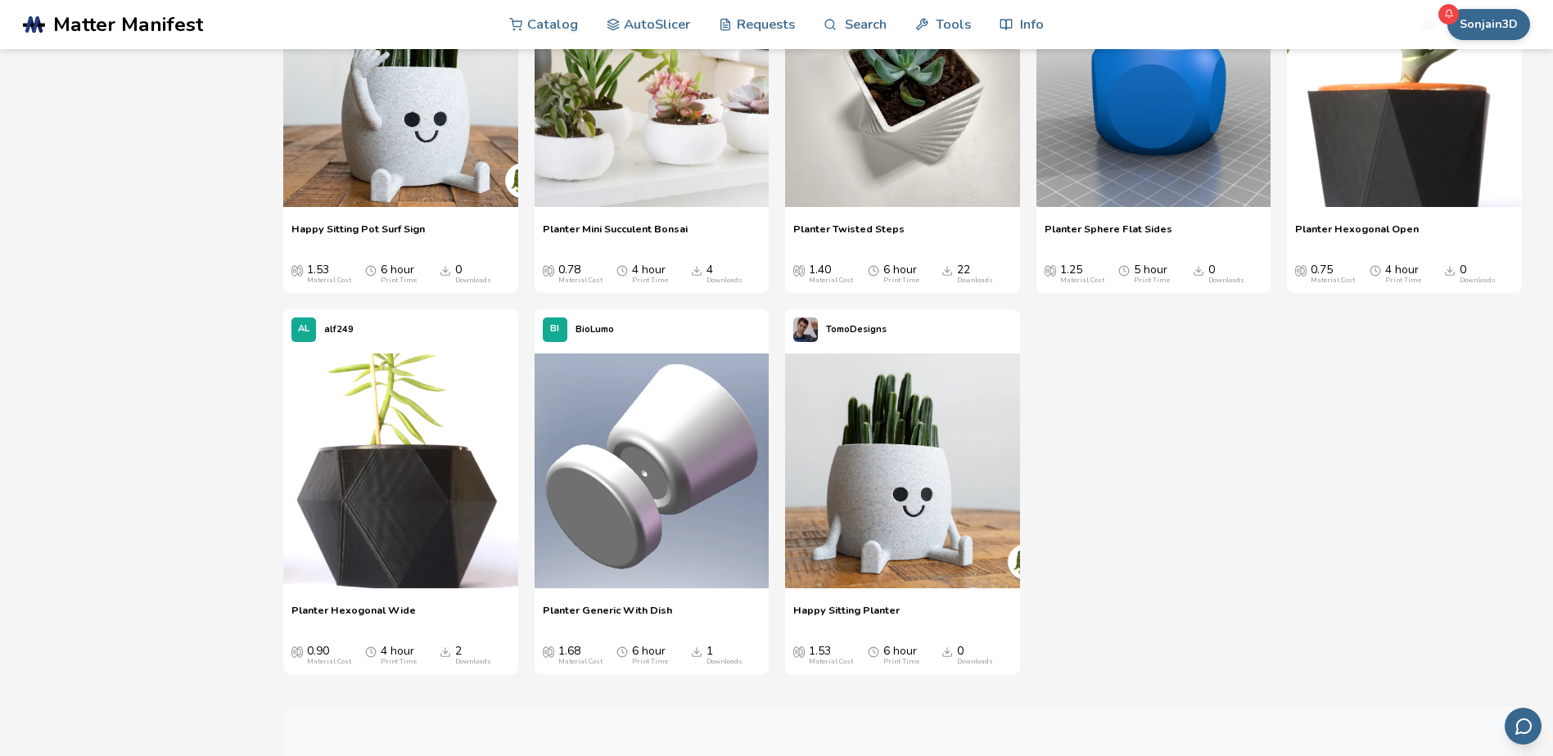
scroll to position [3110, 0]
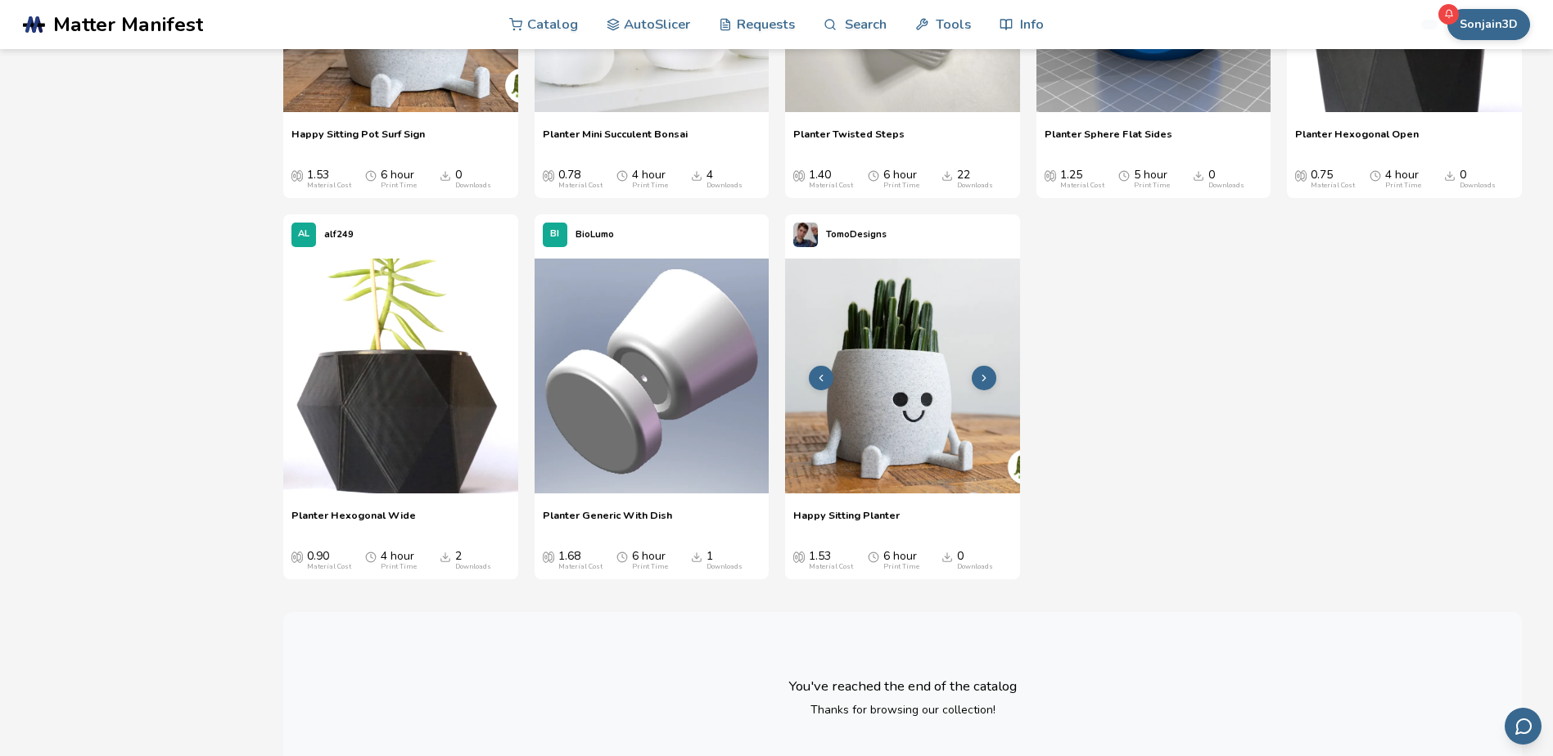
click at [908, 444] on img at bounding box center [902, 376] width 235 height 235
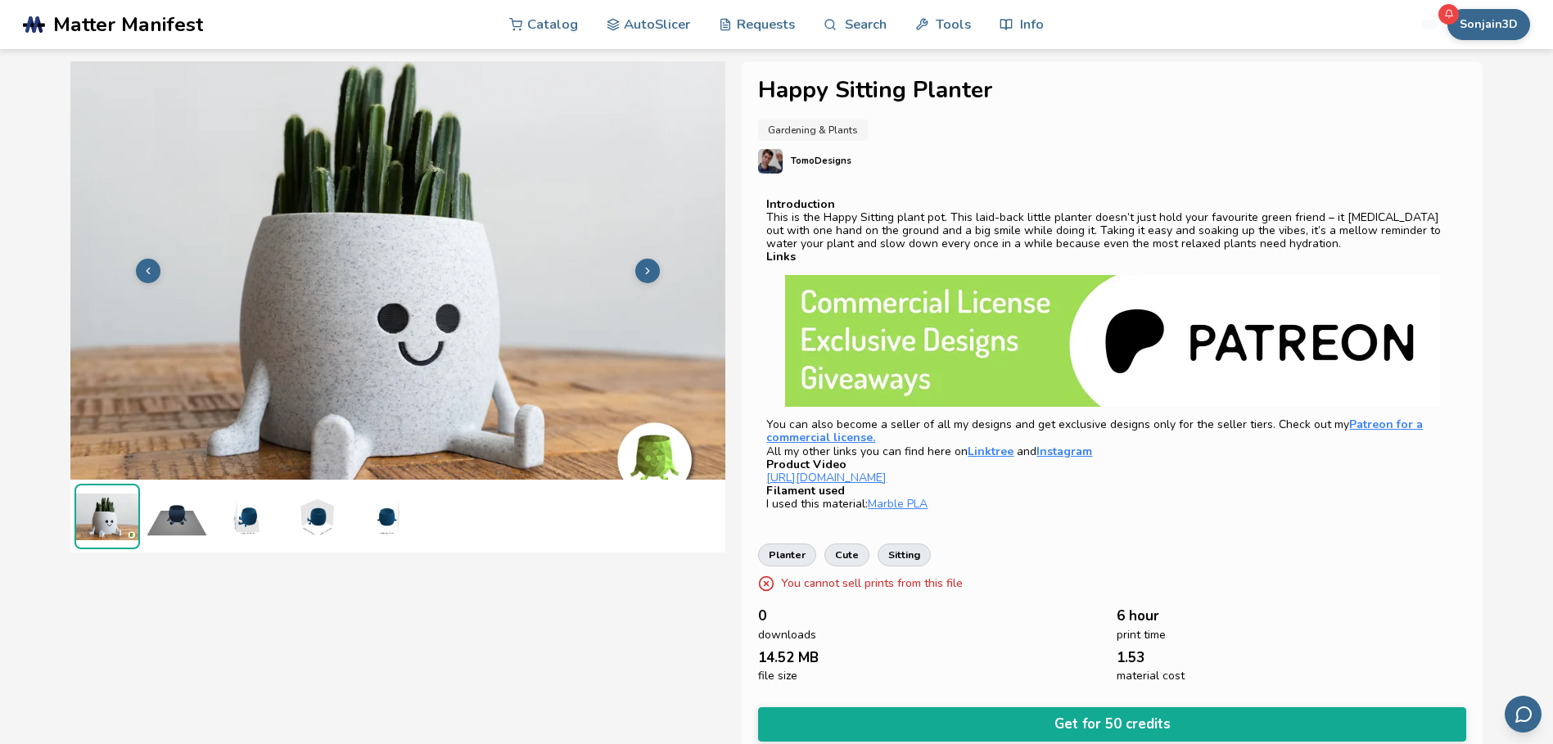
click at [645, 462] on img at bounding box center [397, 269] width 655 height 491
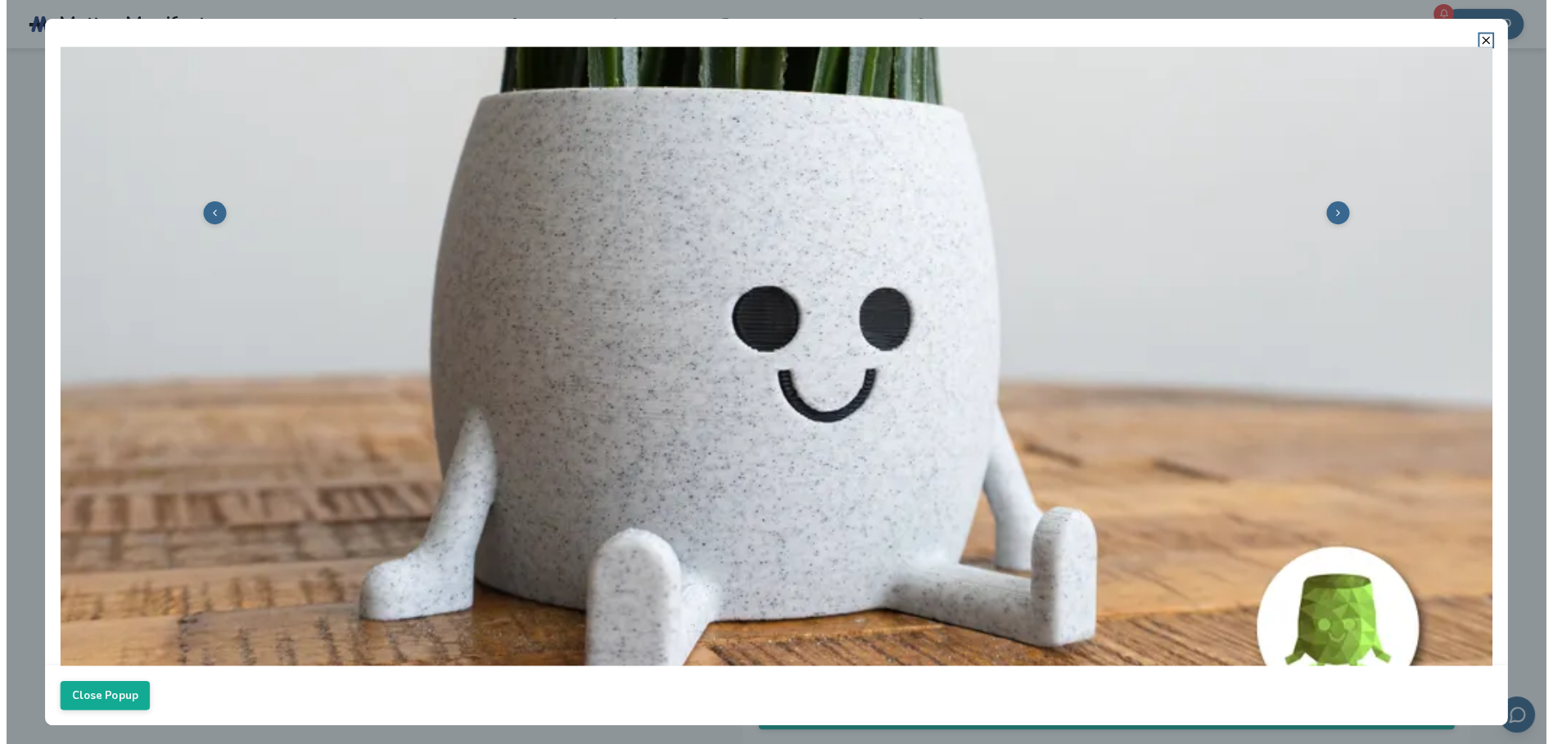
scroll to position [409, 0]
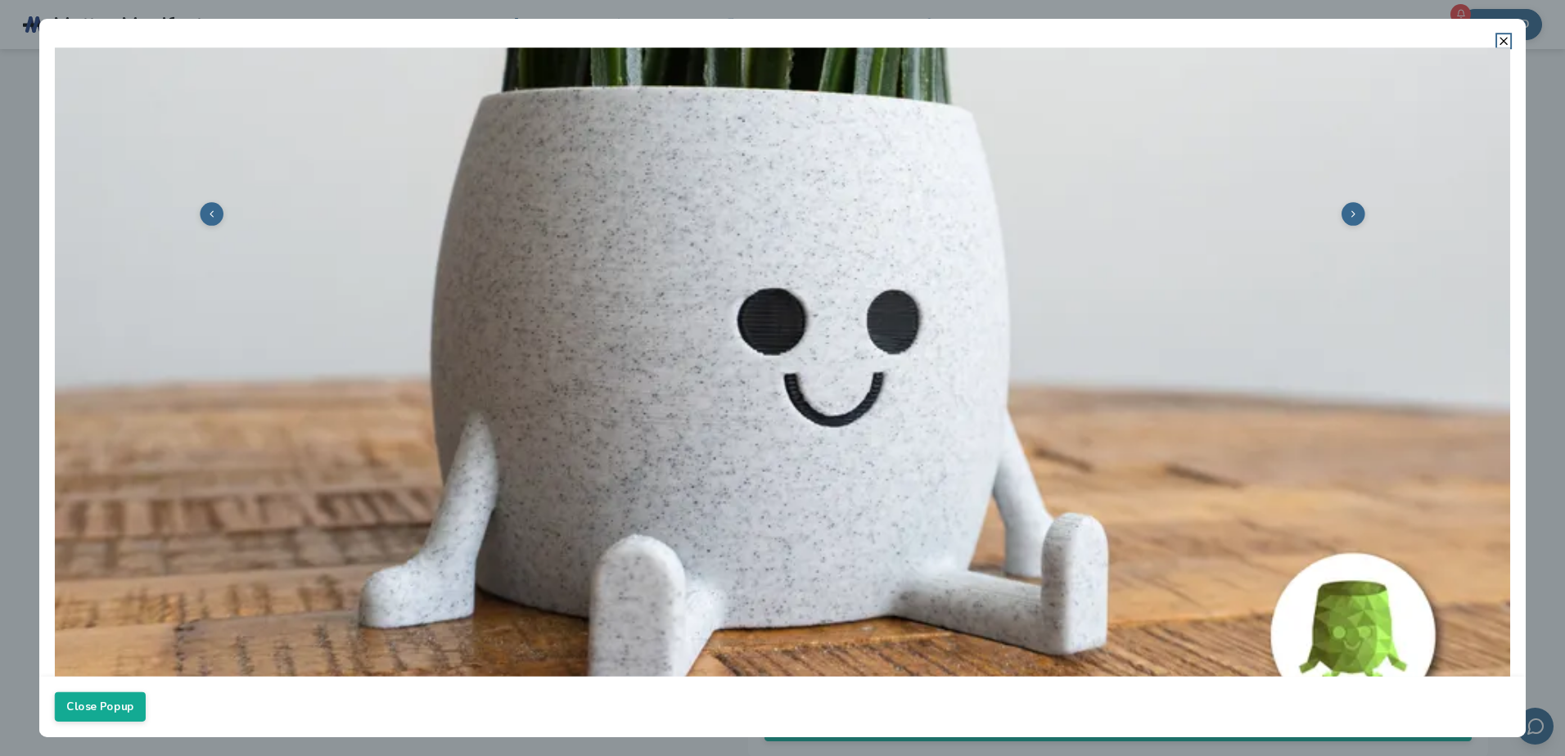
click at [1347, 209] on icon at bounding box center [1352, 214] width 11 height 11
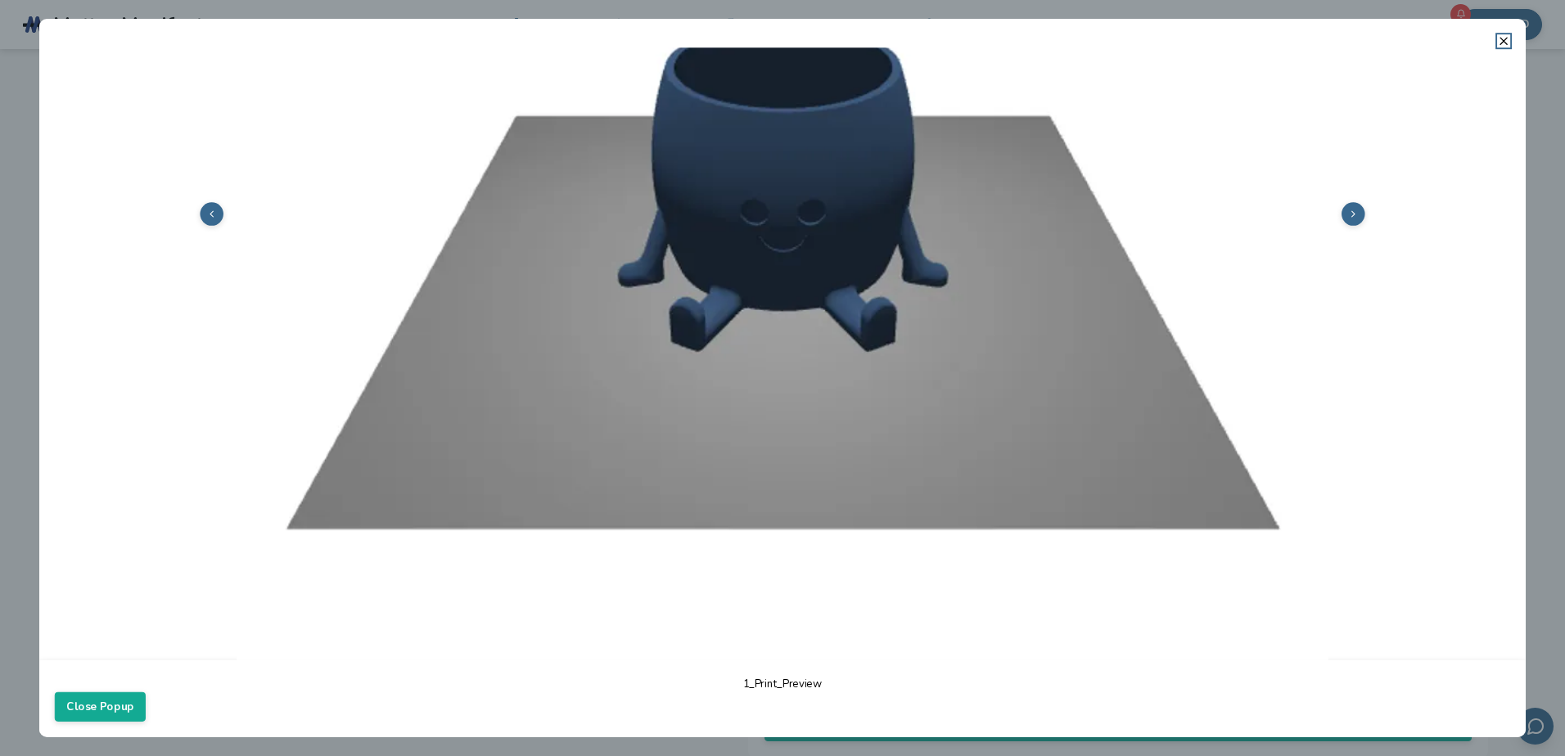
click at [1347, 209] on icon at bounding box center [1352, 214] width 11 height 11
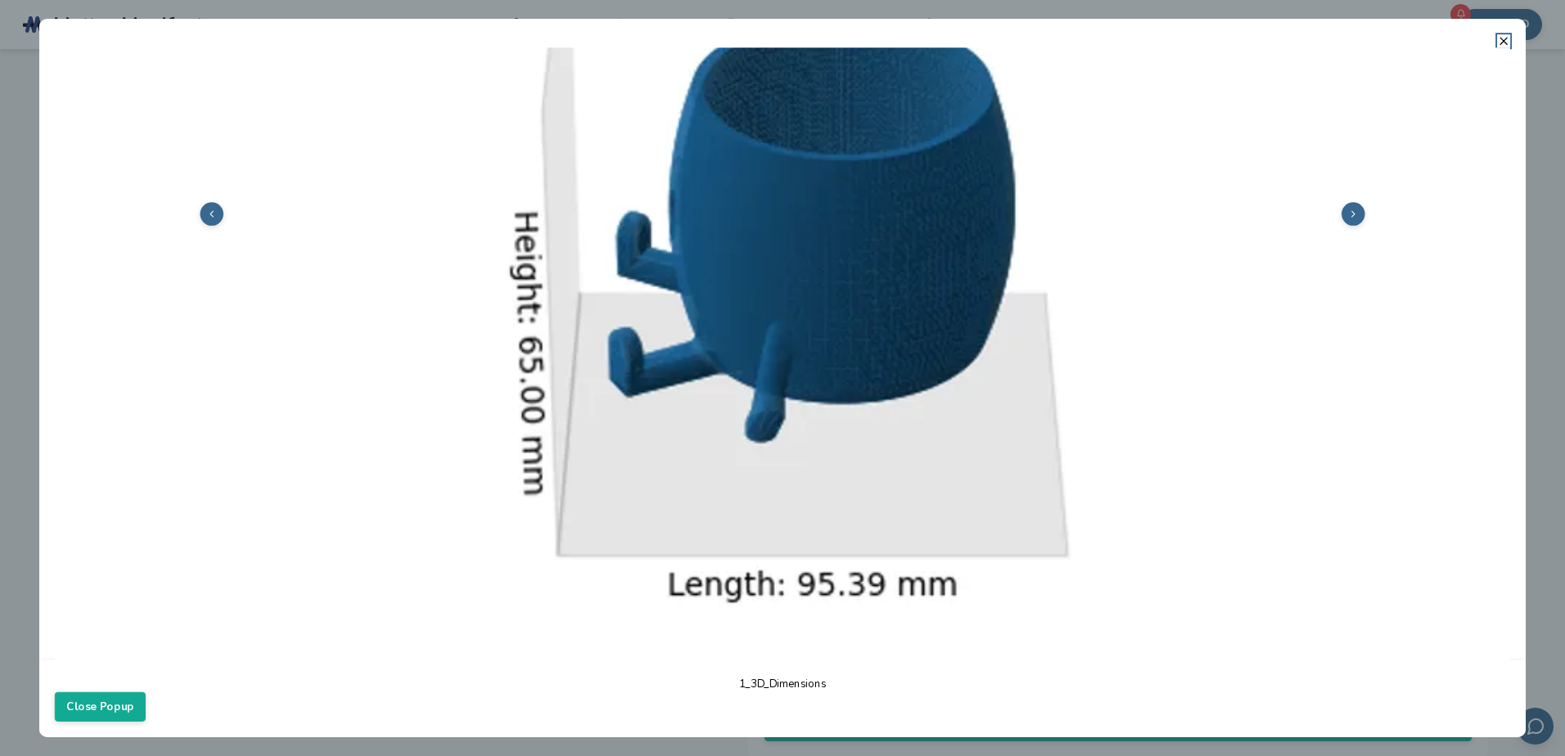
click at [210, 209] on icon at bounding box center [211, 214] width 11 height 11
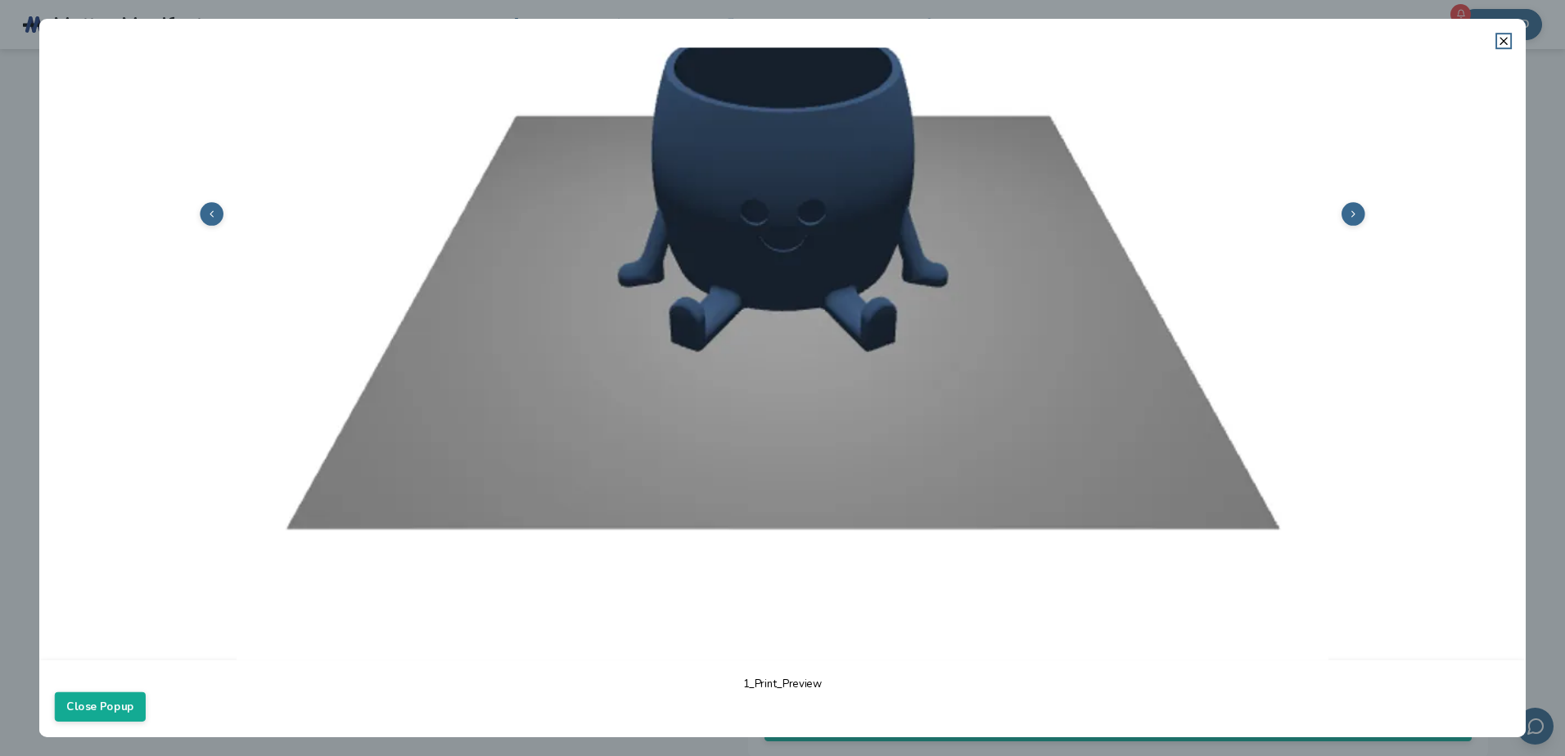
click at [210, 209] on icon at bounding box center [211, 214] width 11 height 11
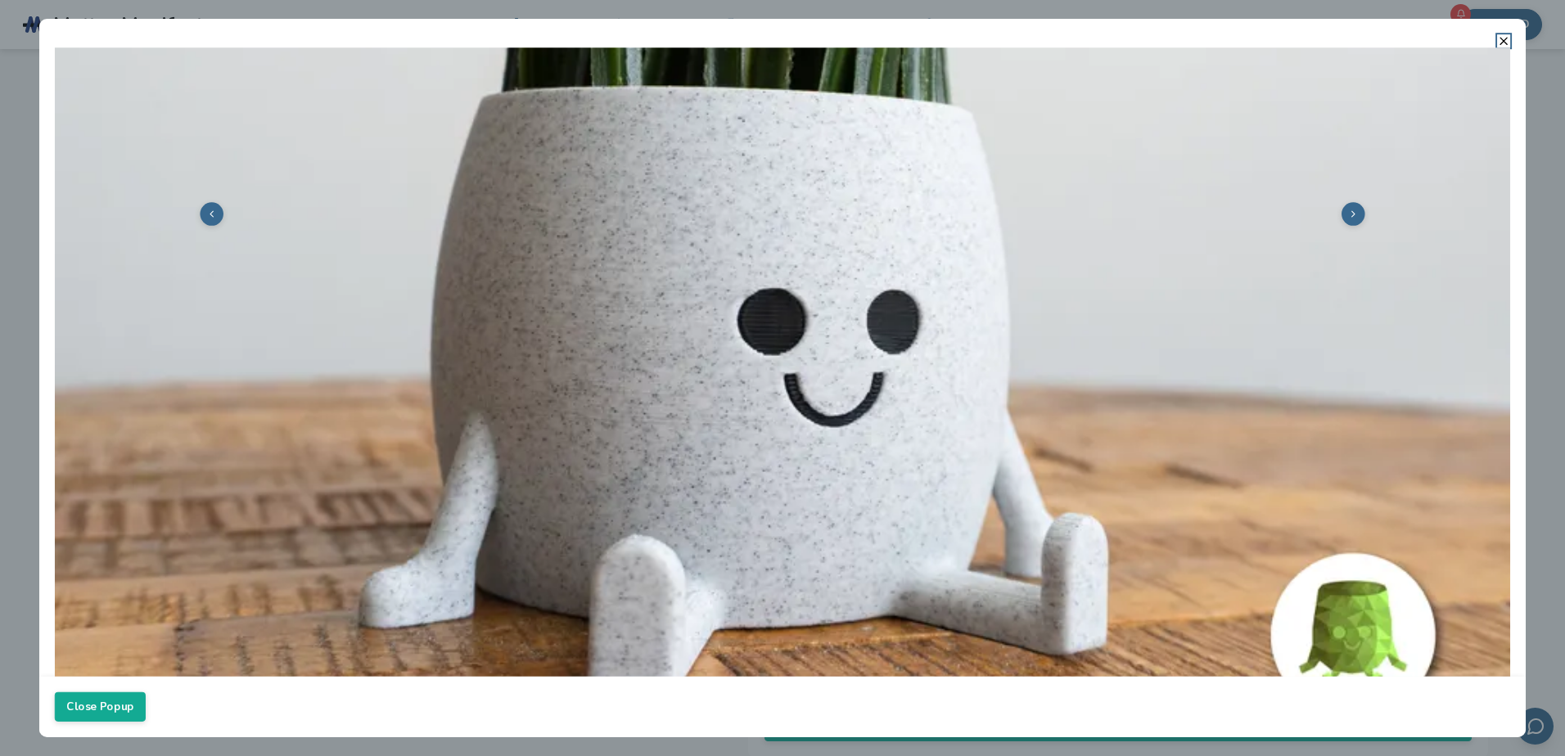
click at [210, 209] on icon at bounding box center [211, 214] width 11 height 11
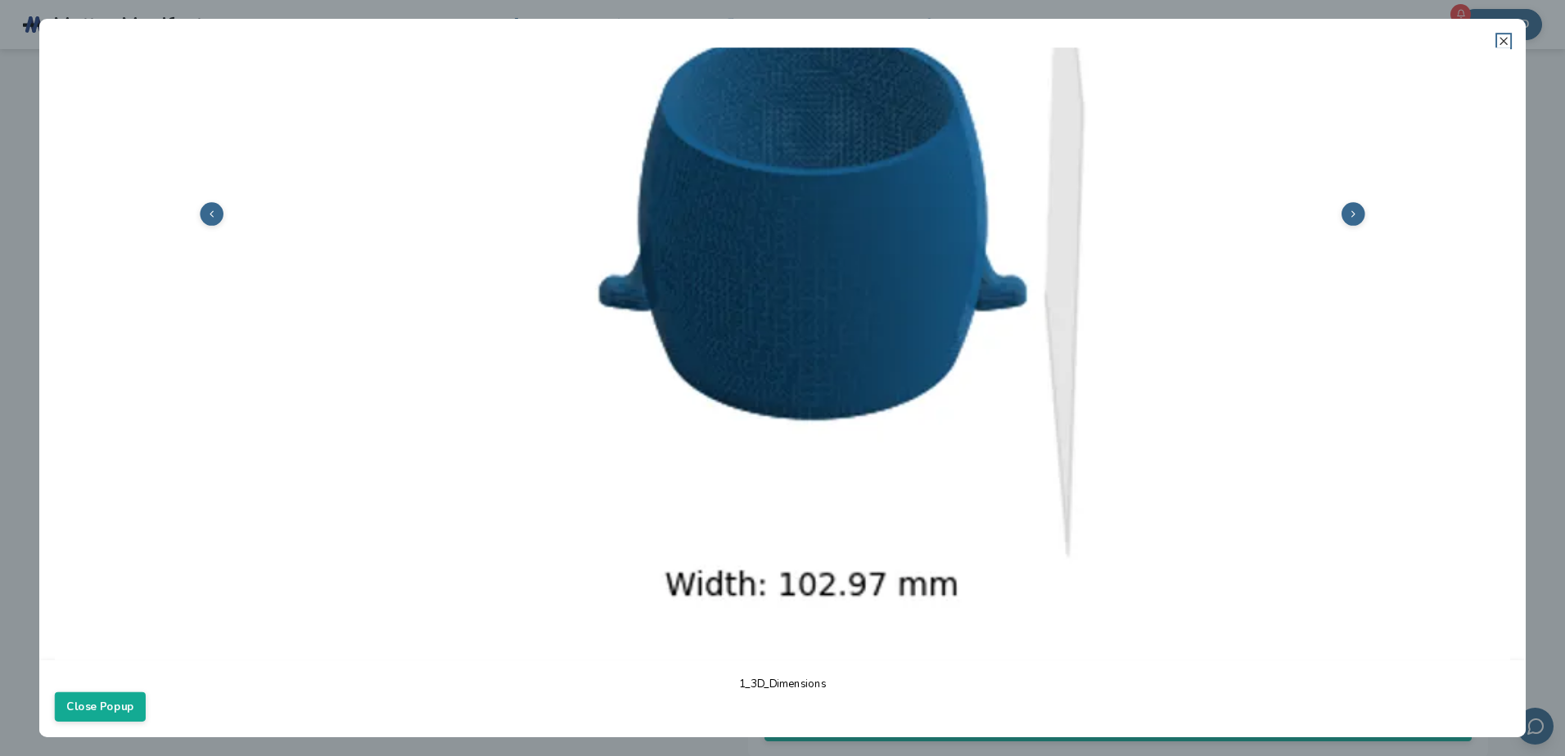
click at [1501, 42] on icon at bounding box center [1503, 40] width 13 height 13
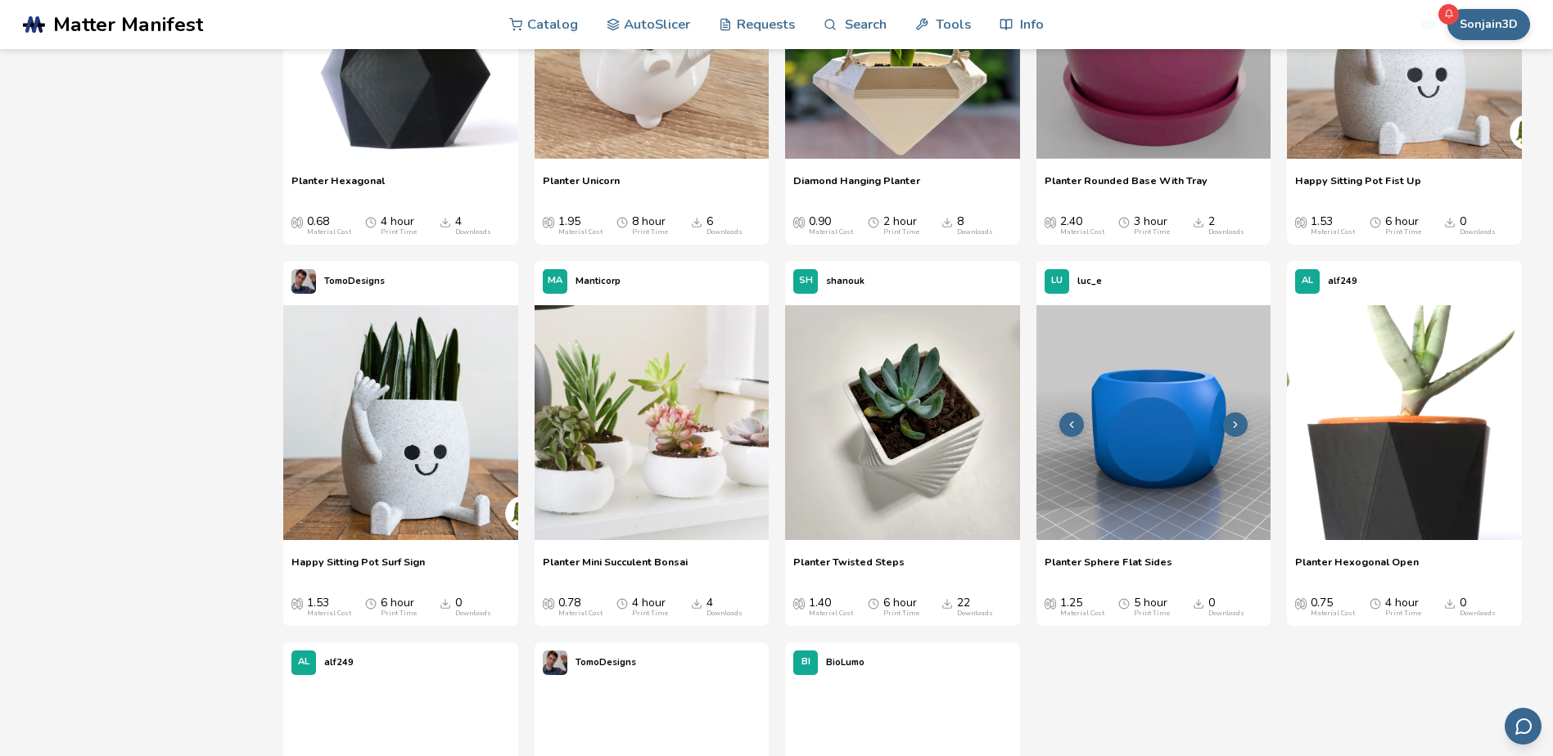
scroll to position [2685, 0]
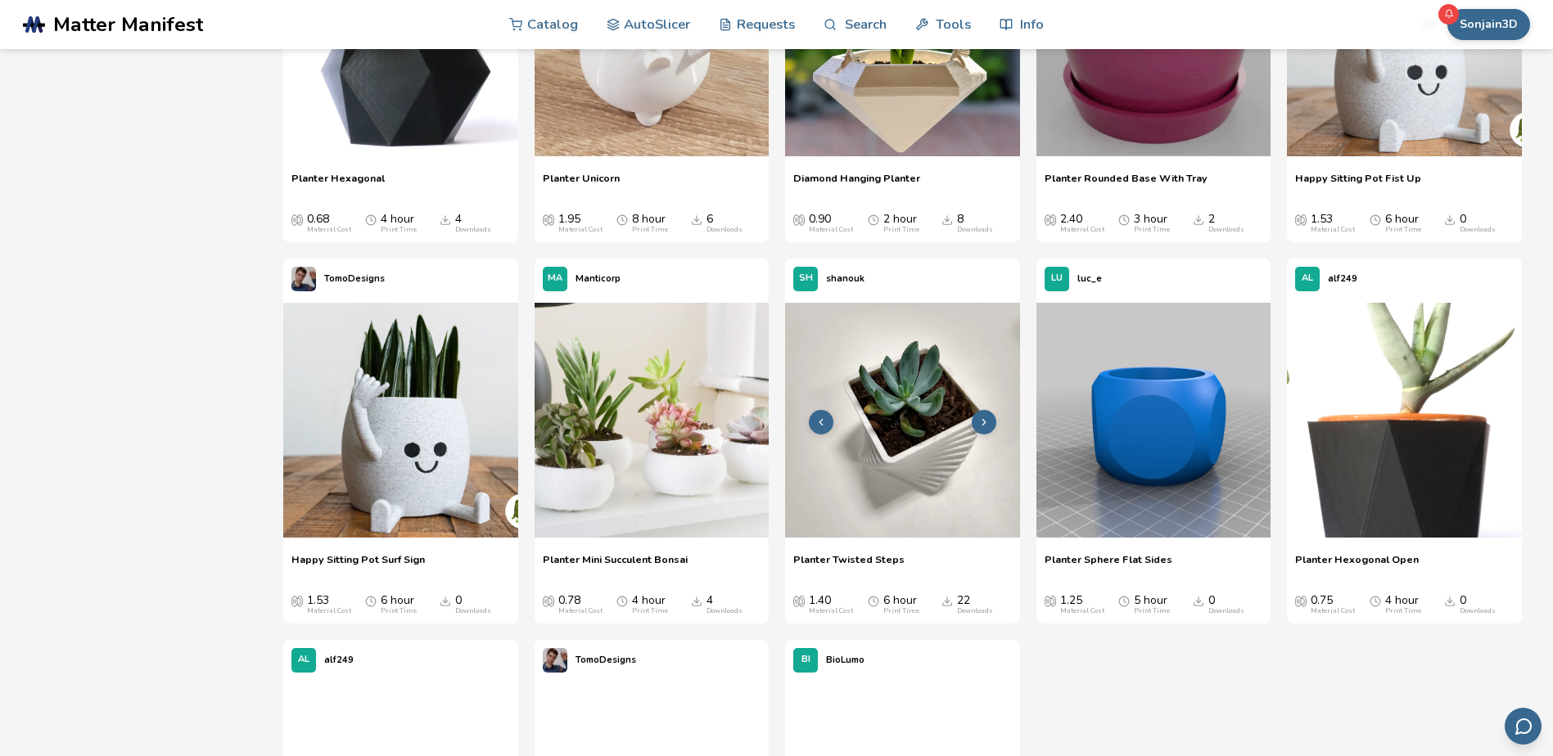
click at [909, 478] on img at bounding box center [902, 420] width 235 height 235
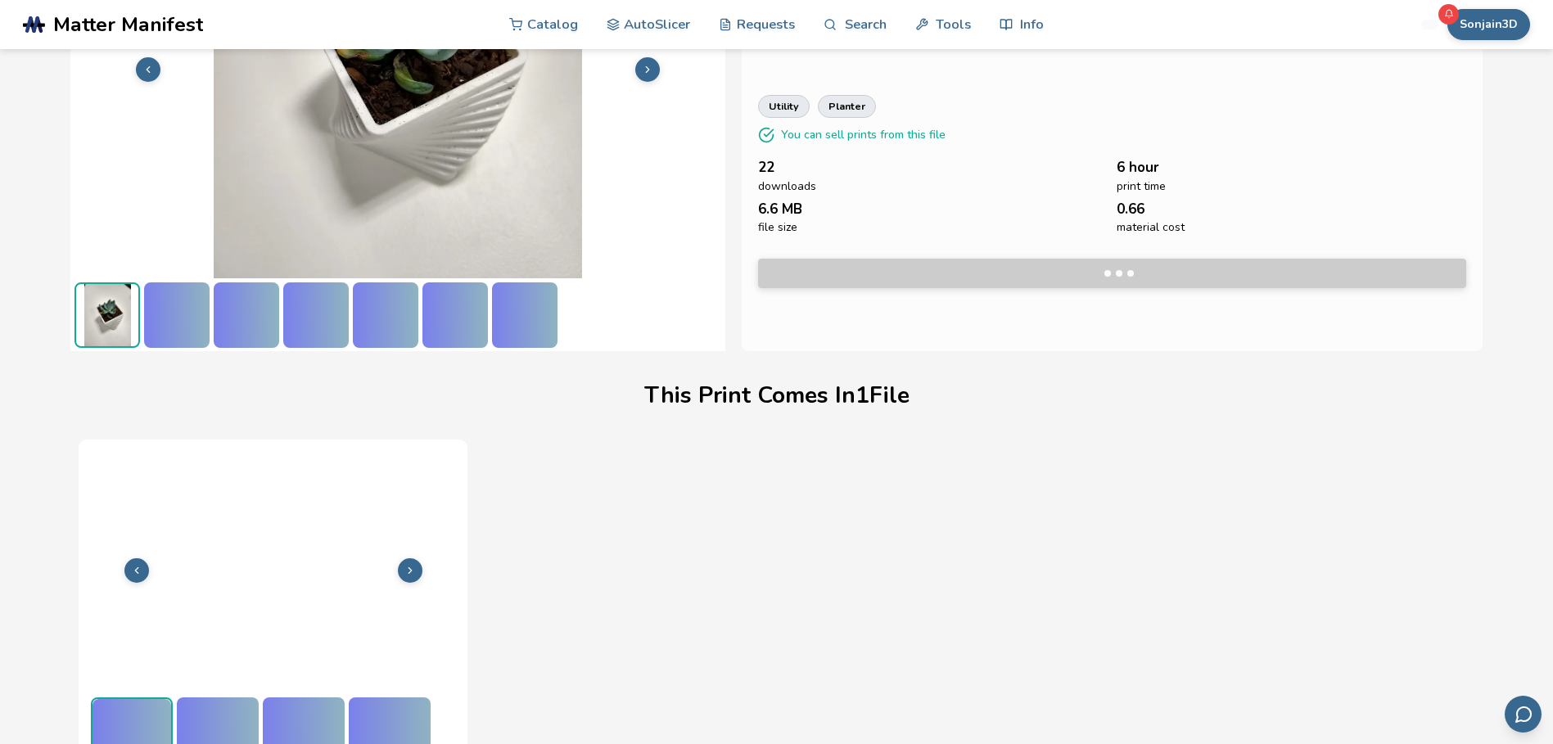
scroll to position [220, 0]
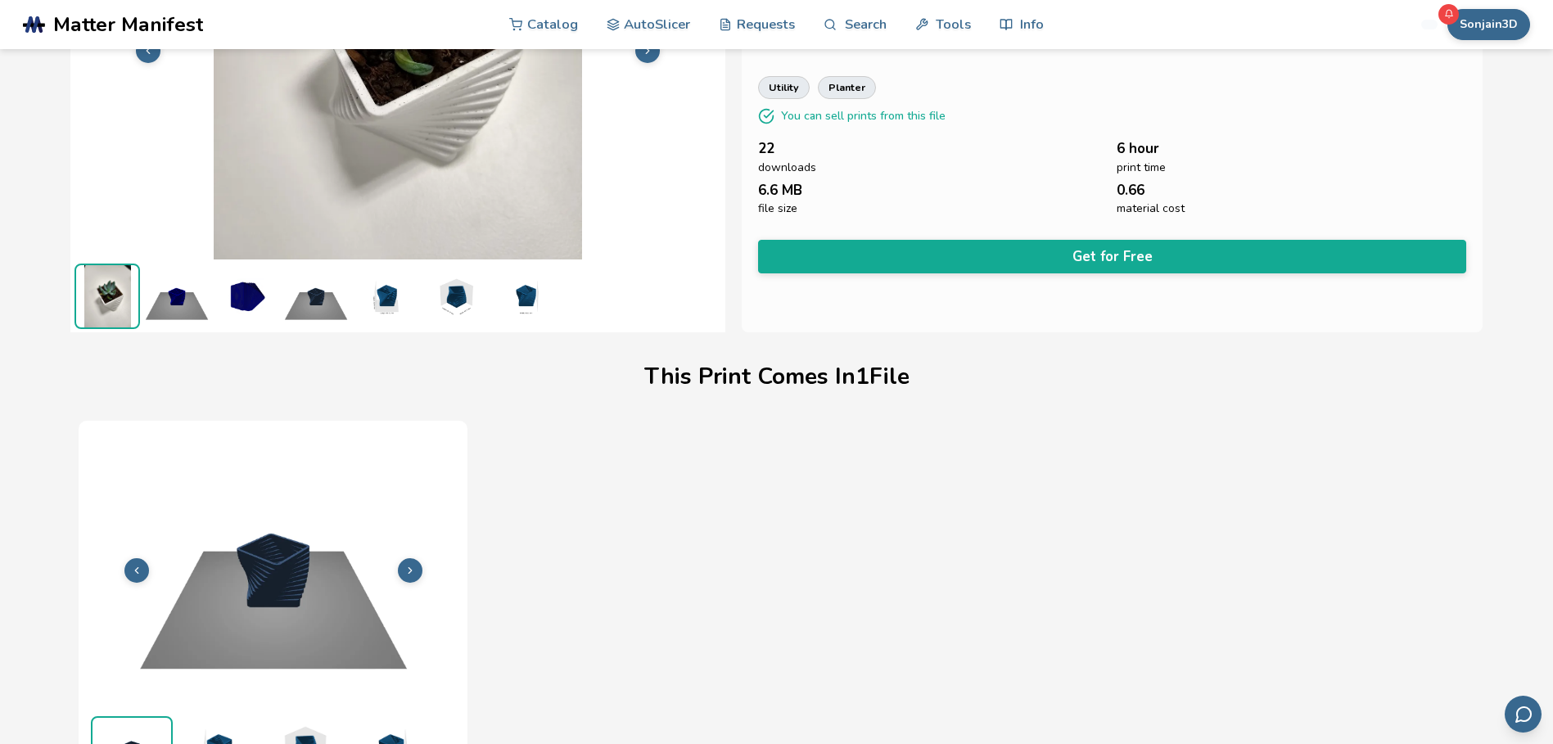
click at [518, 307] on img at bounding box center [524, 296] width 65 height 65
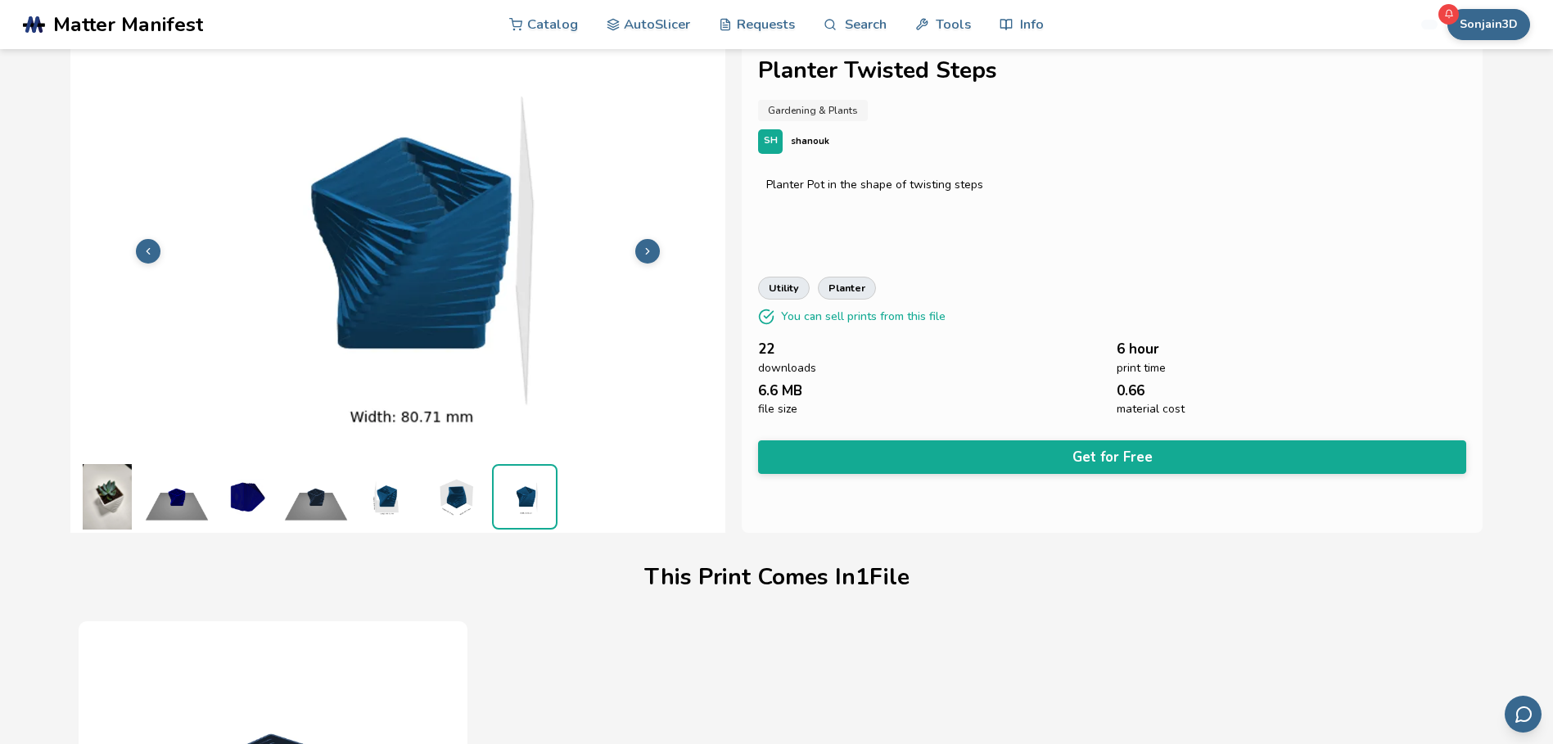
scroll to position [0, 0]
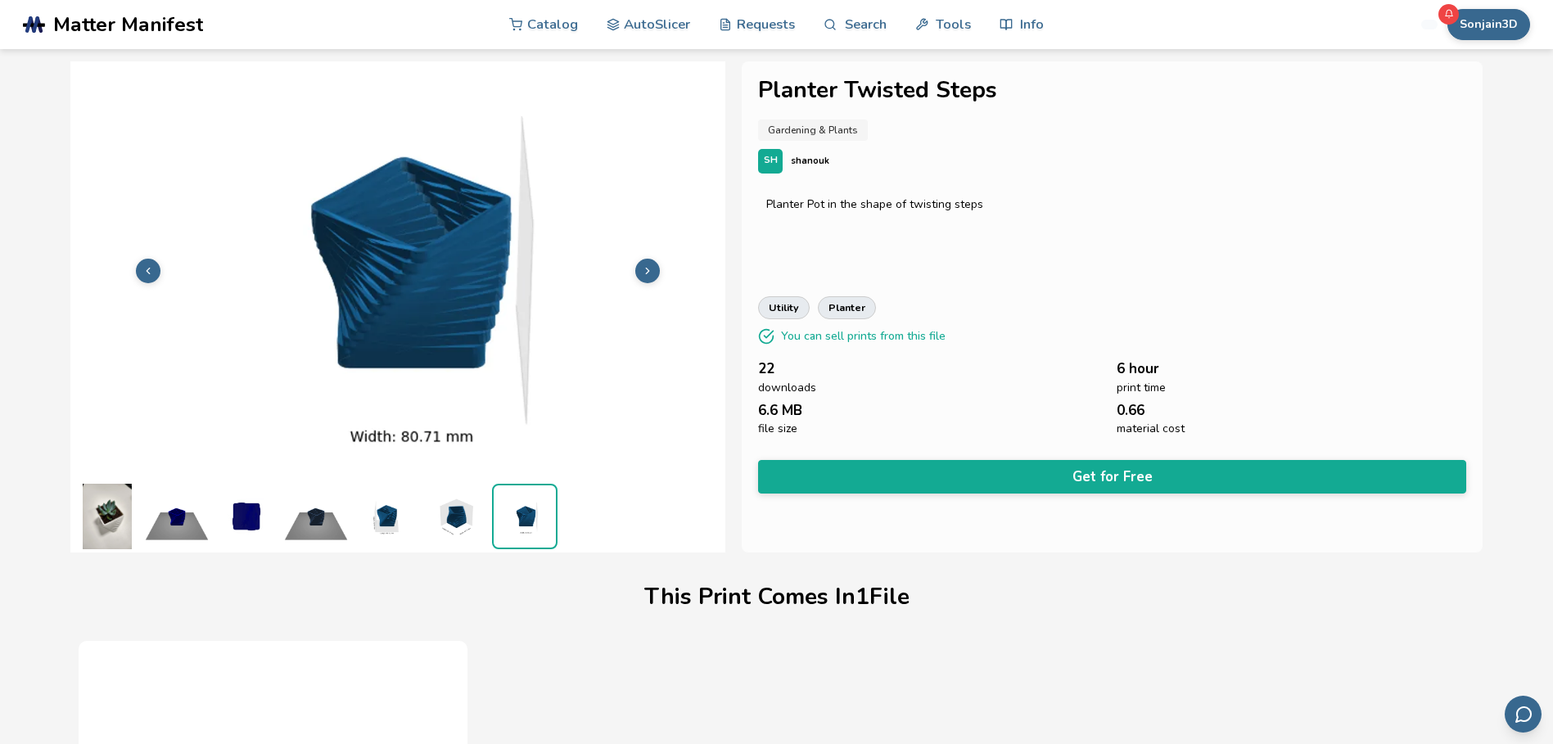
click at [384, 526] on img at bounding box center [385, 516] width 65 height 65
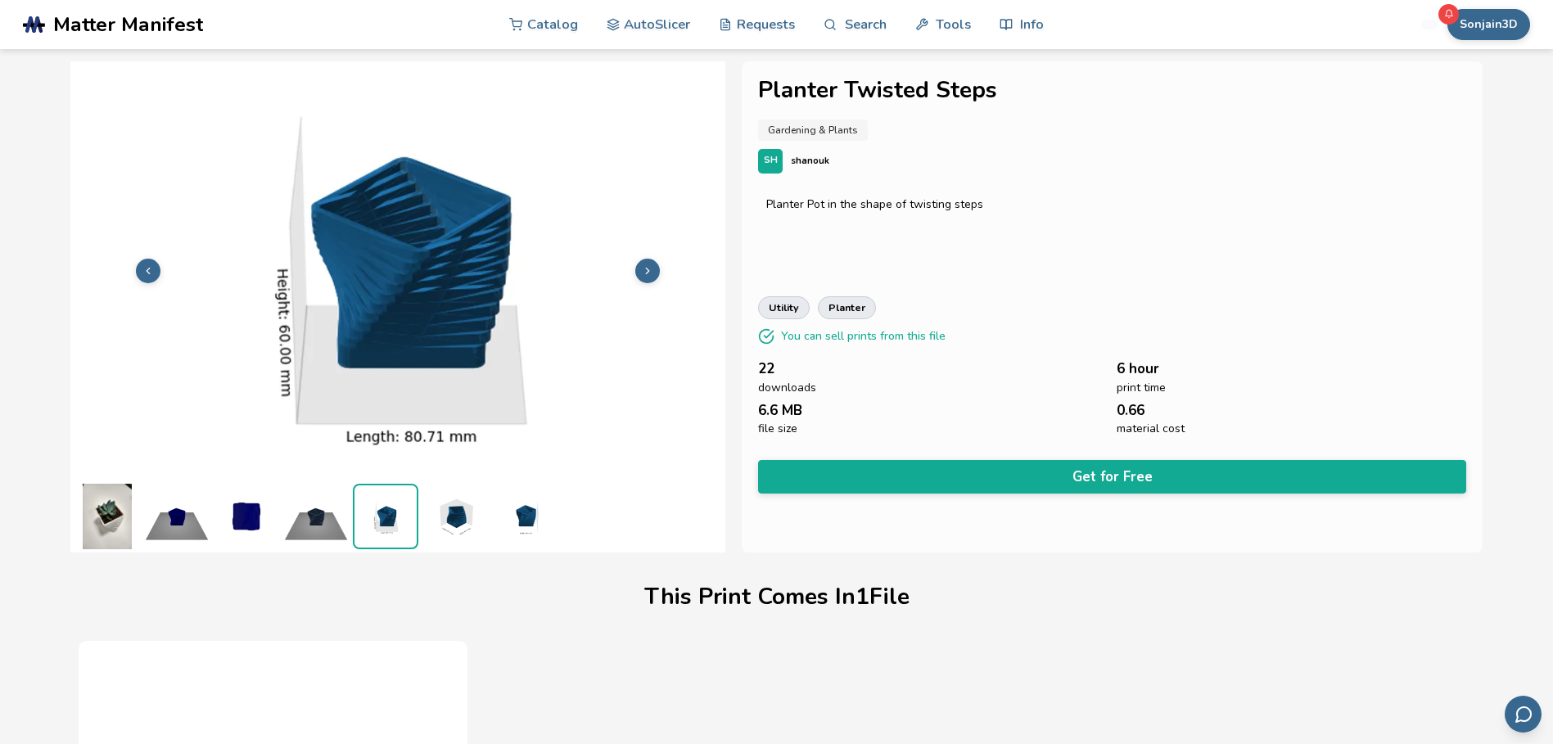
click at [647, 277] on button at bounding box center [647, 271] width 25 height 25
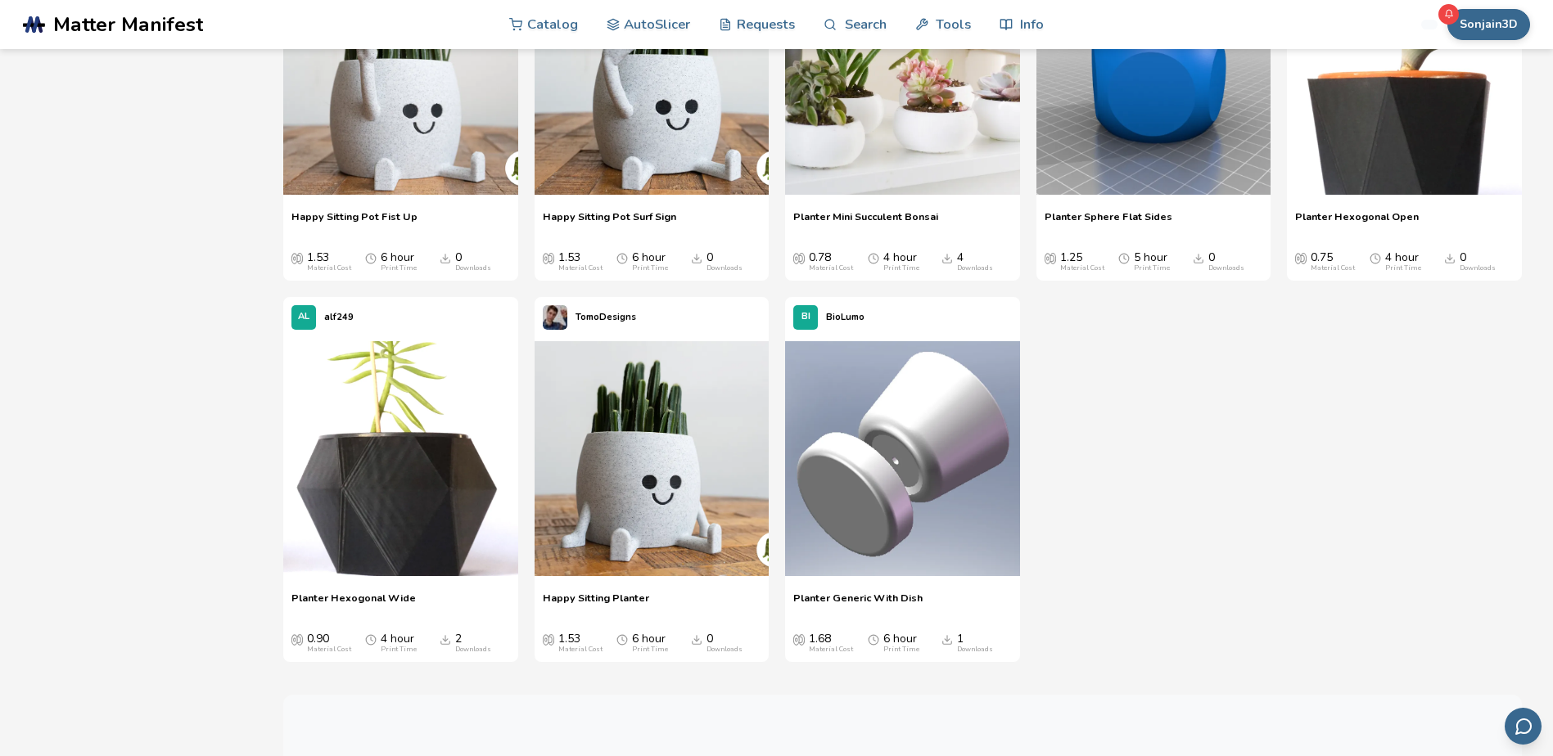
scroll to position [3029, 0]
click at [626, 505] on img at bounding box center [652, 458] width 235 height 235
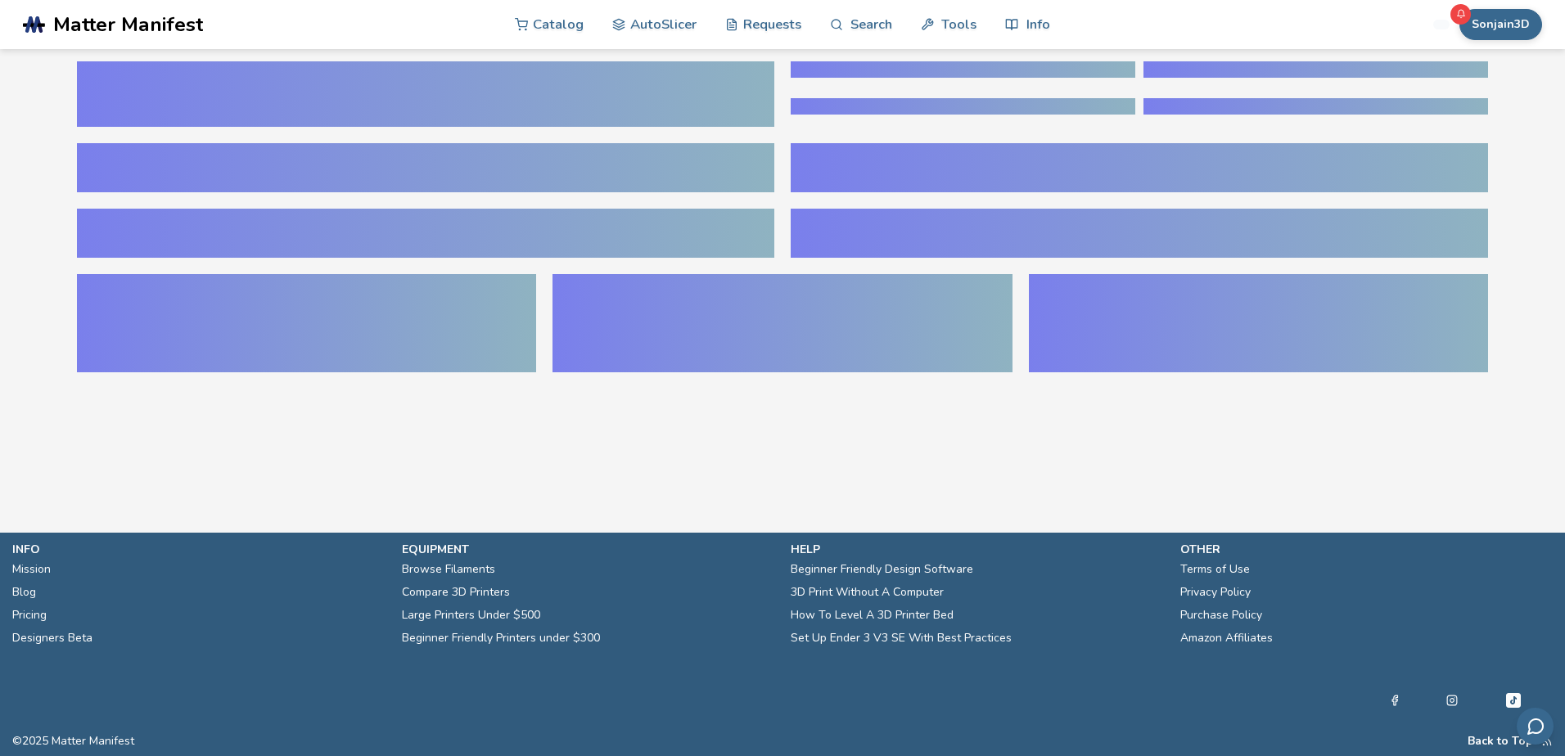
click at [814, 503] on section ".cls-1, .cls-2, .cls-3 { stroke-width: 0px; } .cls-2 { fill: #1d1e56; } .cls-3 …" at bounding box center [782, 378] width 1565 height 756
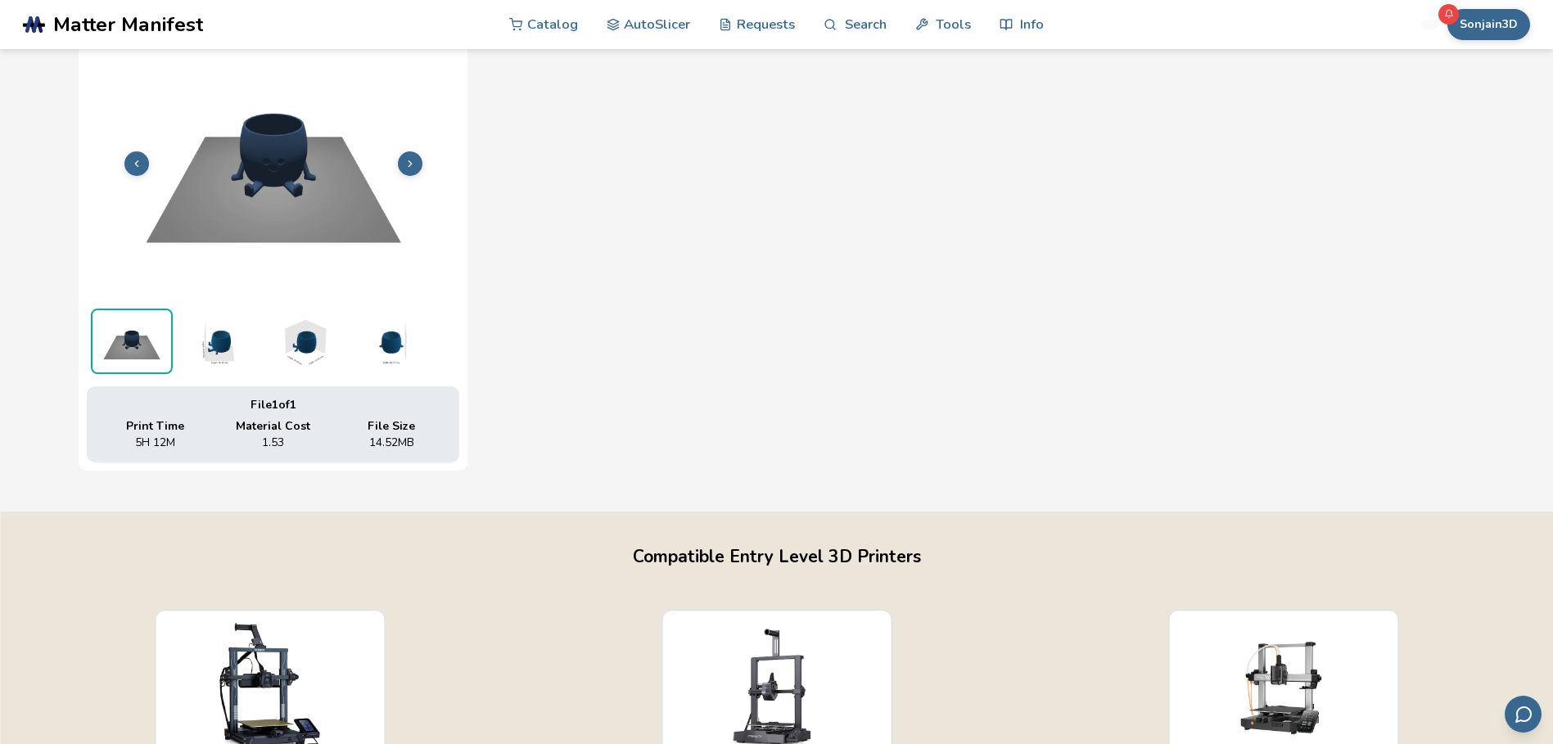
scroll to position [491, 0]
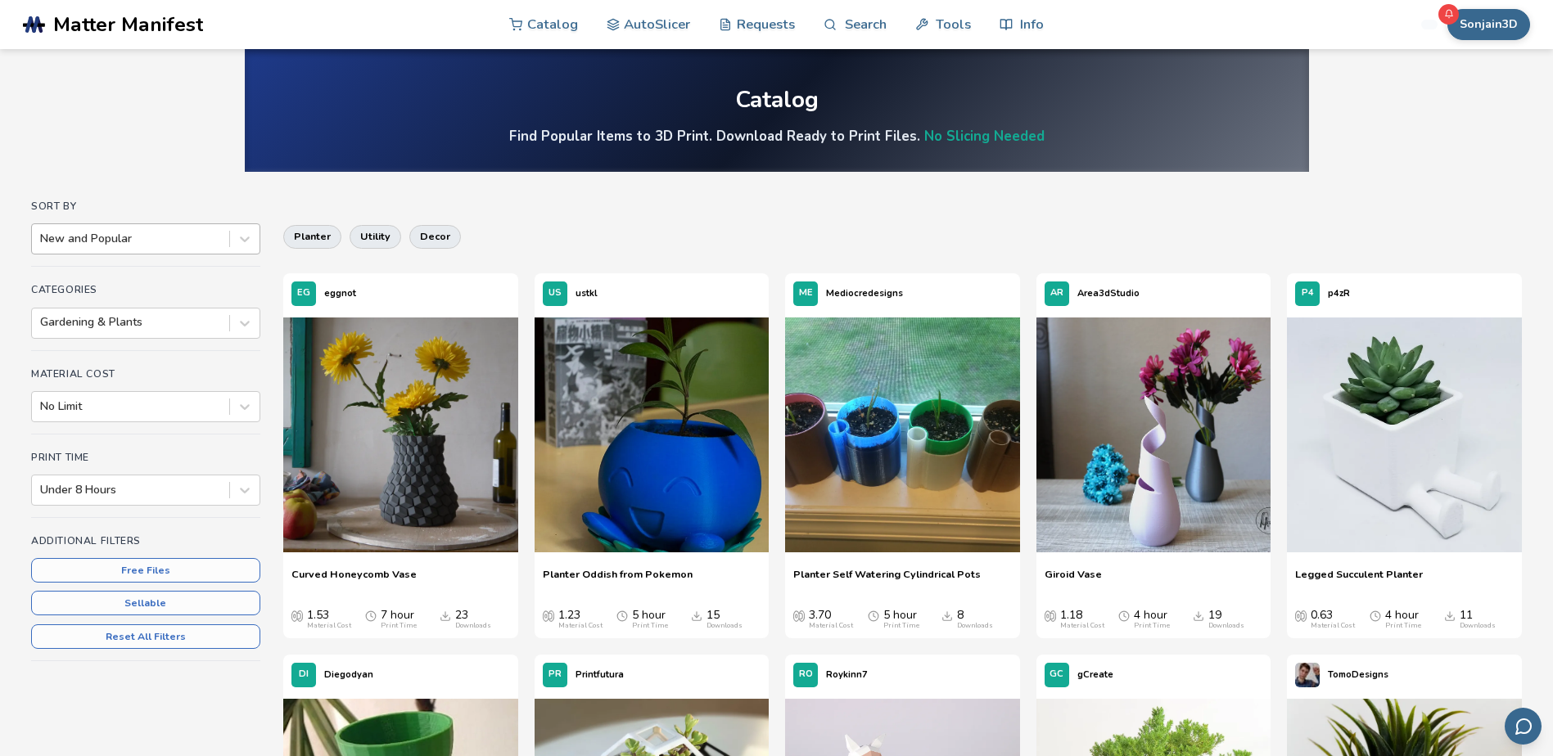
click at [201, 241] on div at bounding box center [130, 239] width 181 height 16
click at [165, 571] on button "Free Files" at bounding box center [145, 570] width 229 height 25
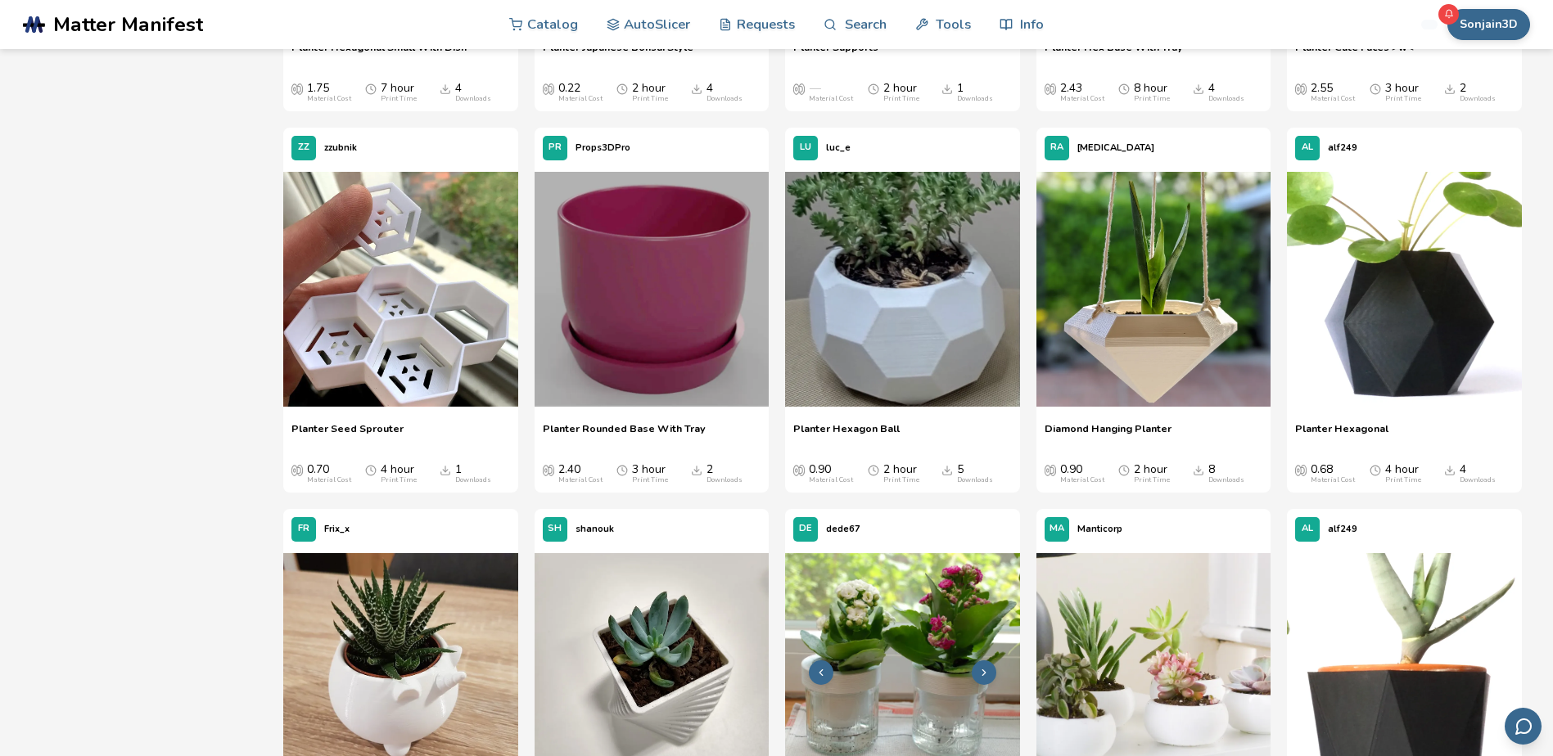
scroll to position [2046, 0]
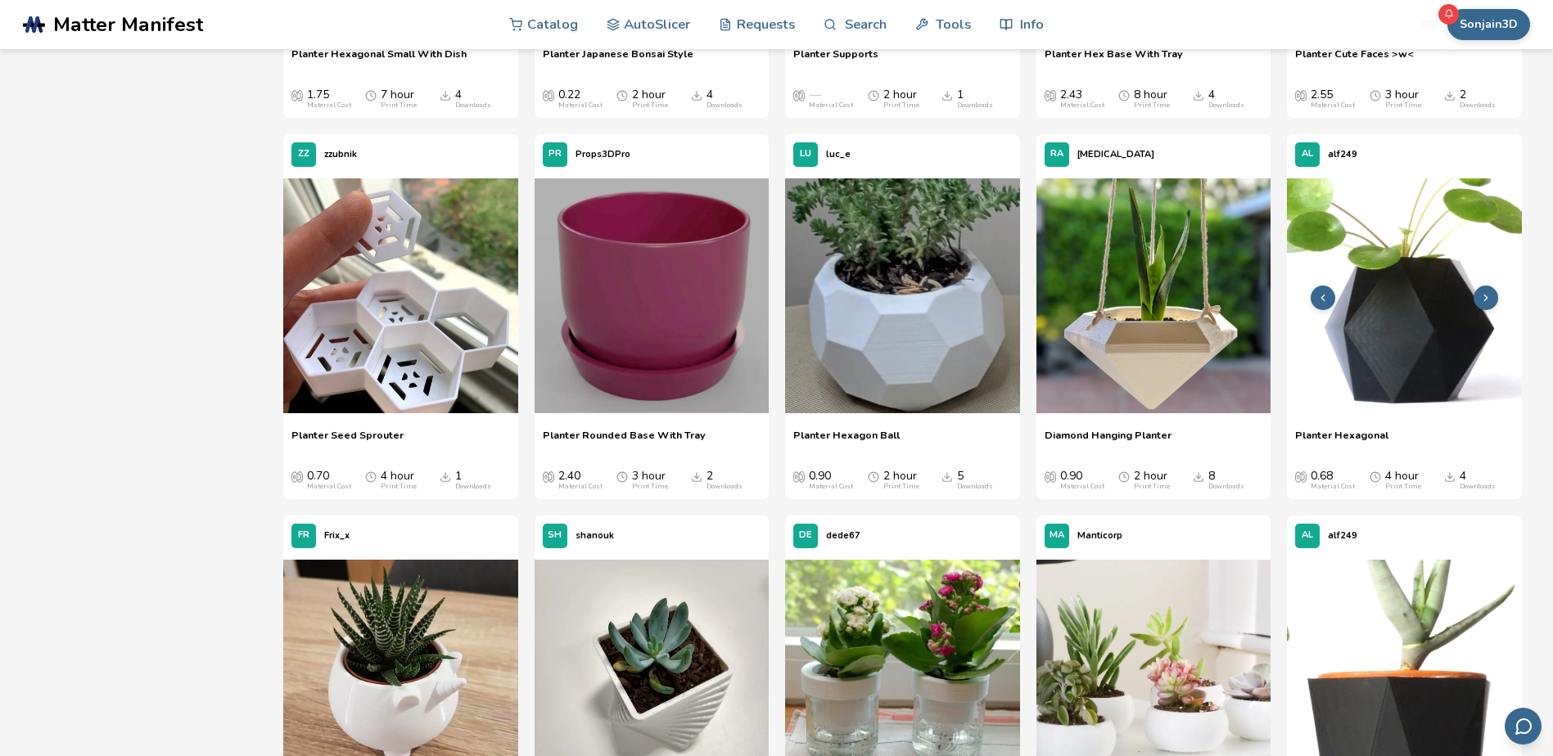
click at [1417, 348] on img at bounding box center [1404, 295] width 235 height 235
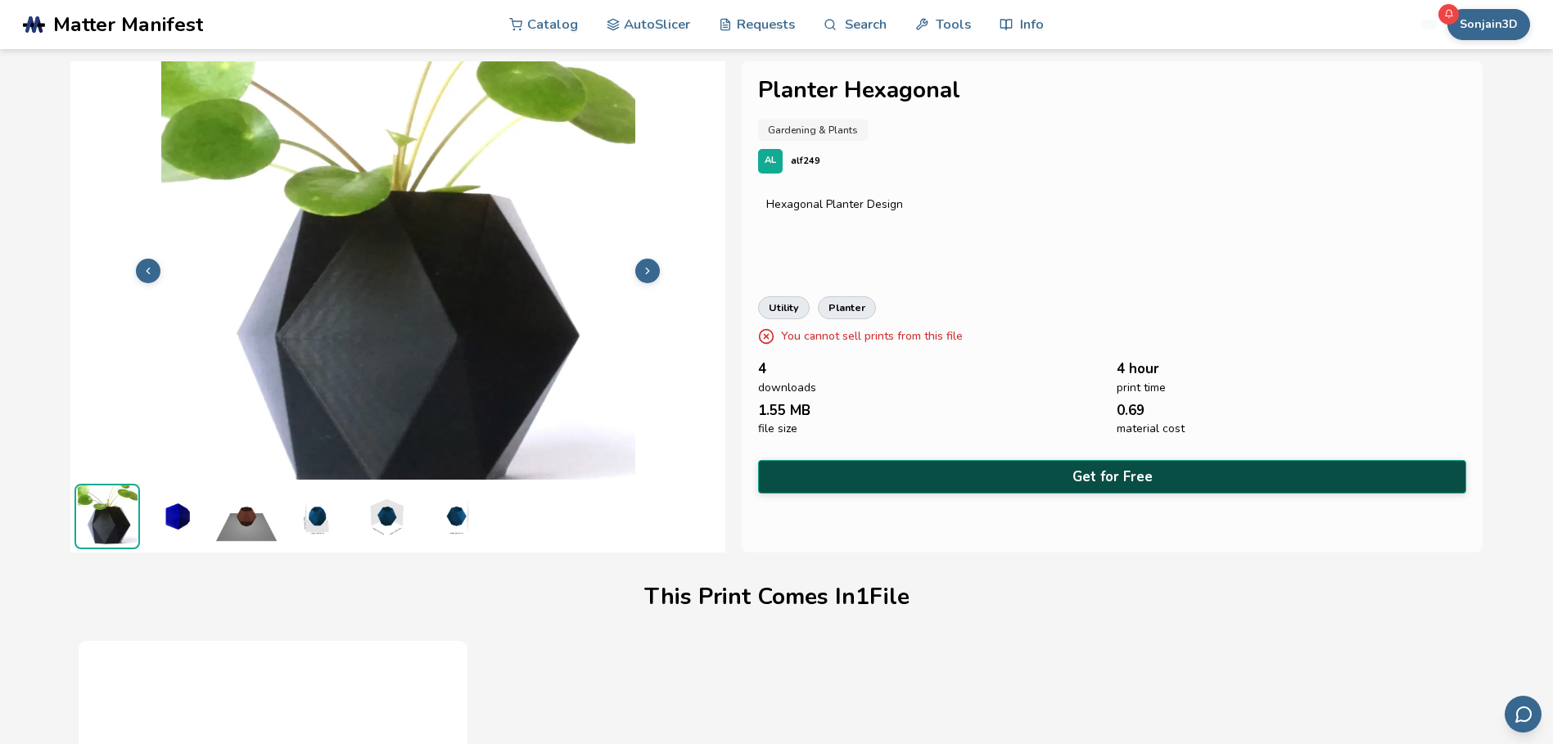
click at [1120, 472] on button "Get for Free" at bounding box center [1111, 477] width 707 height 34
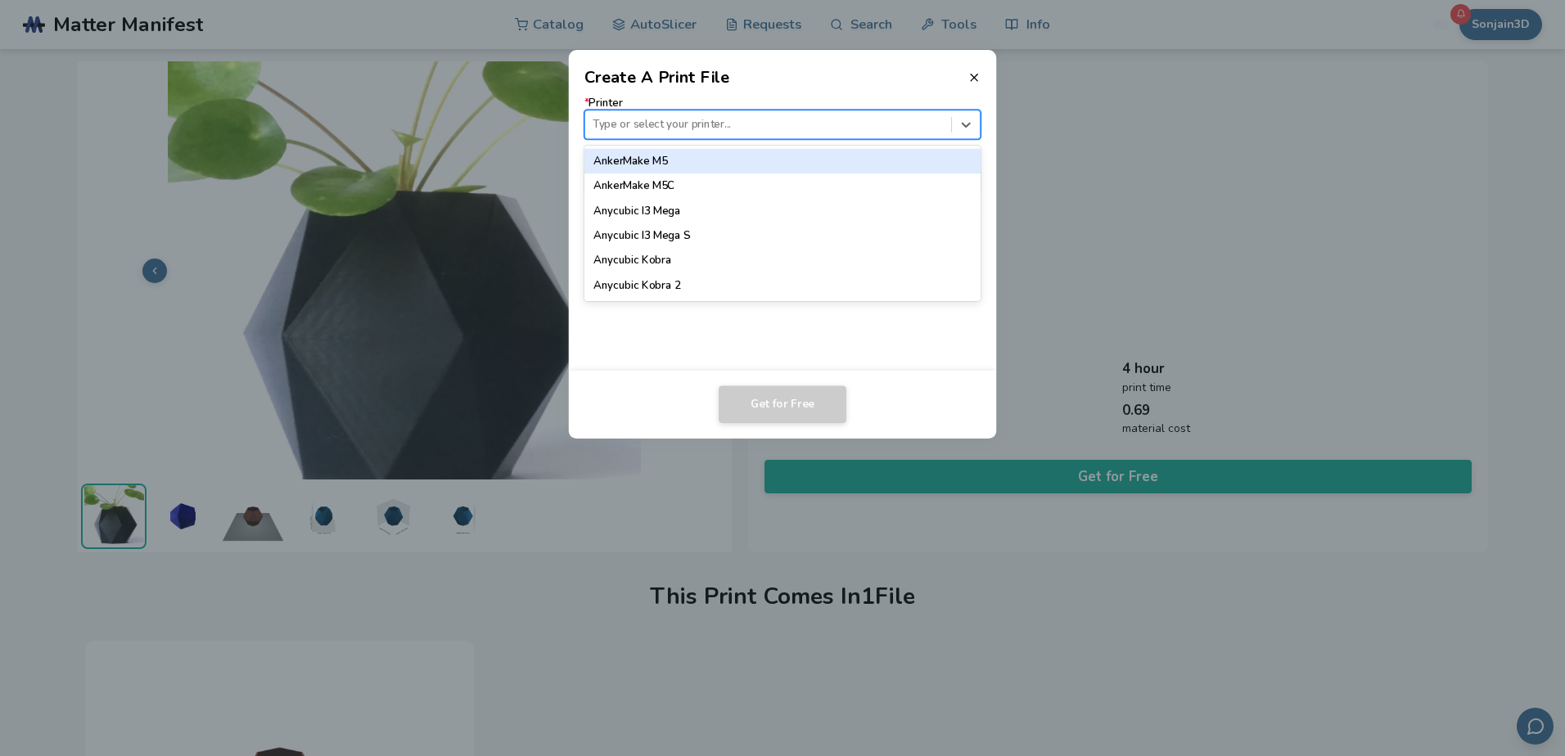
click at [744, 123] on div at bounding box center [768, 125] width 350 height 16
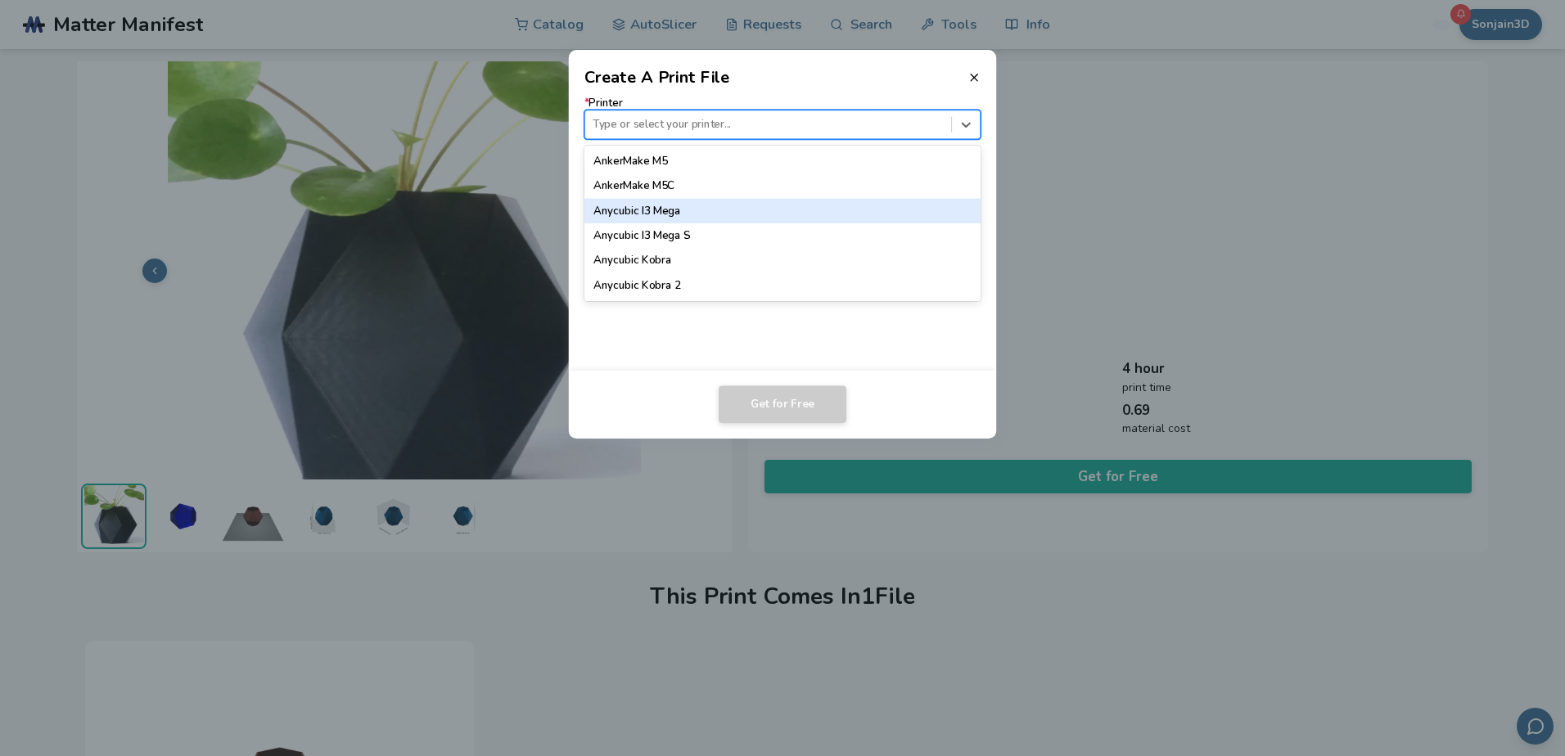
click at [674, 218] on div "Anycubic I3 Mega" at bounding box center [782, 211] width 397 height 25
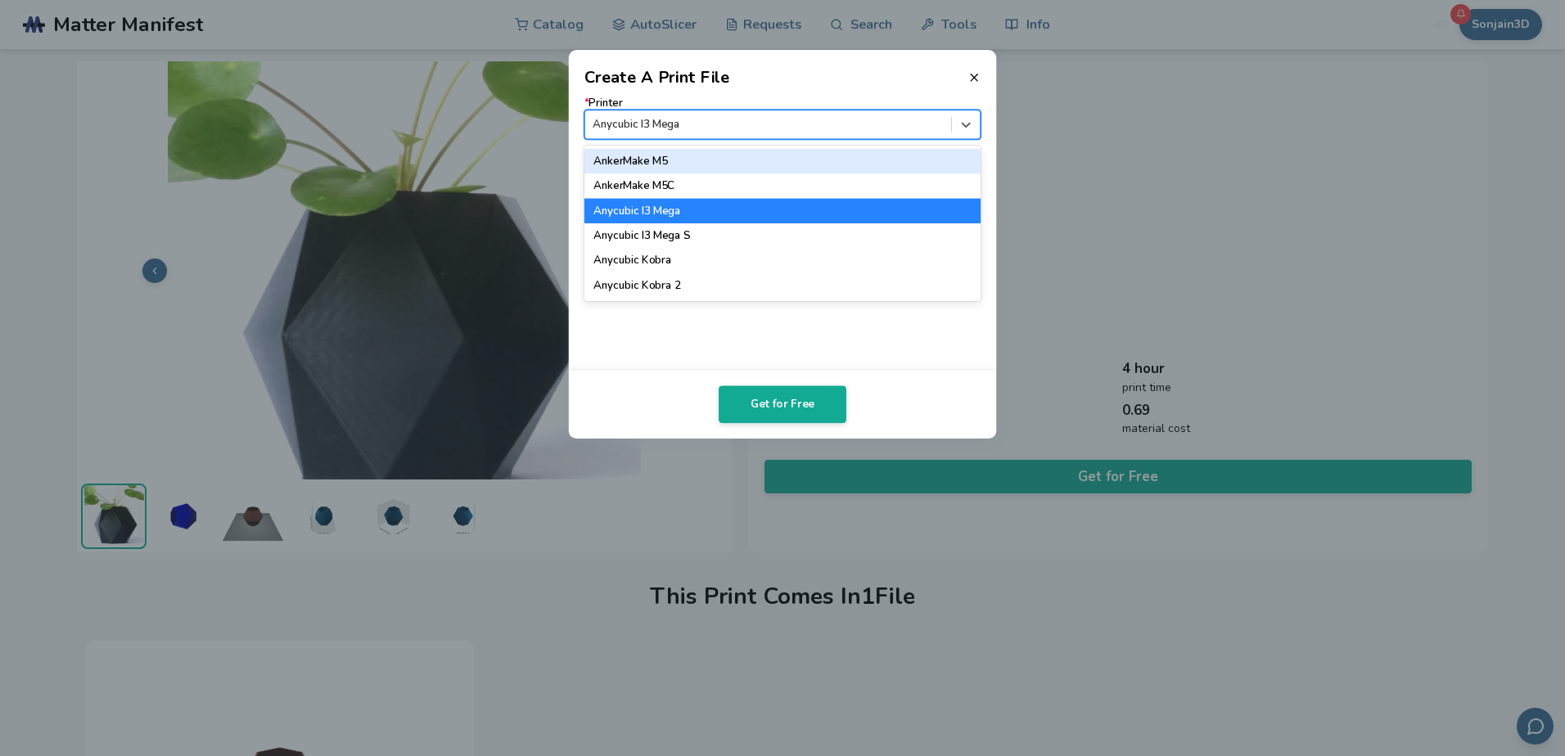
click at [761, 122] on div at bounding box center [768, 125] width 350 height 16
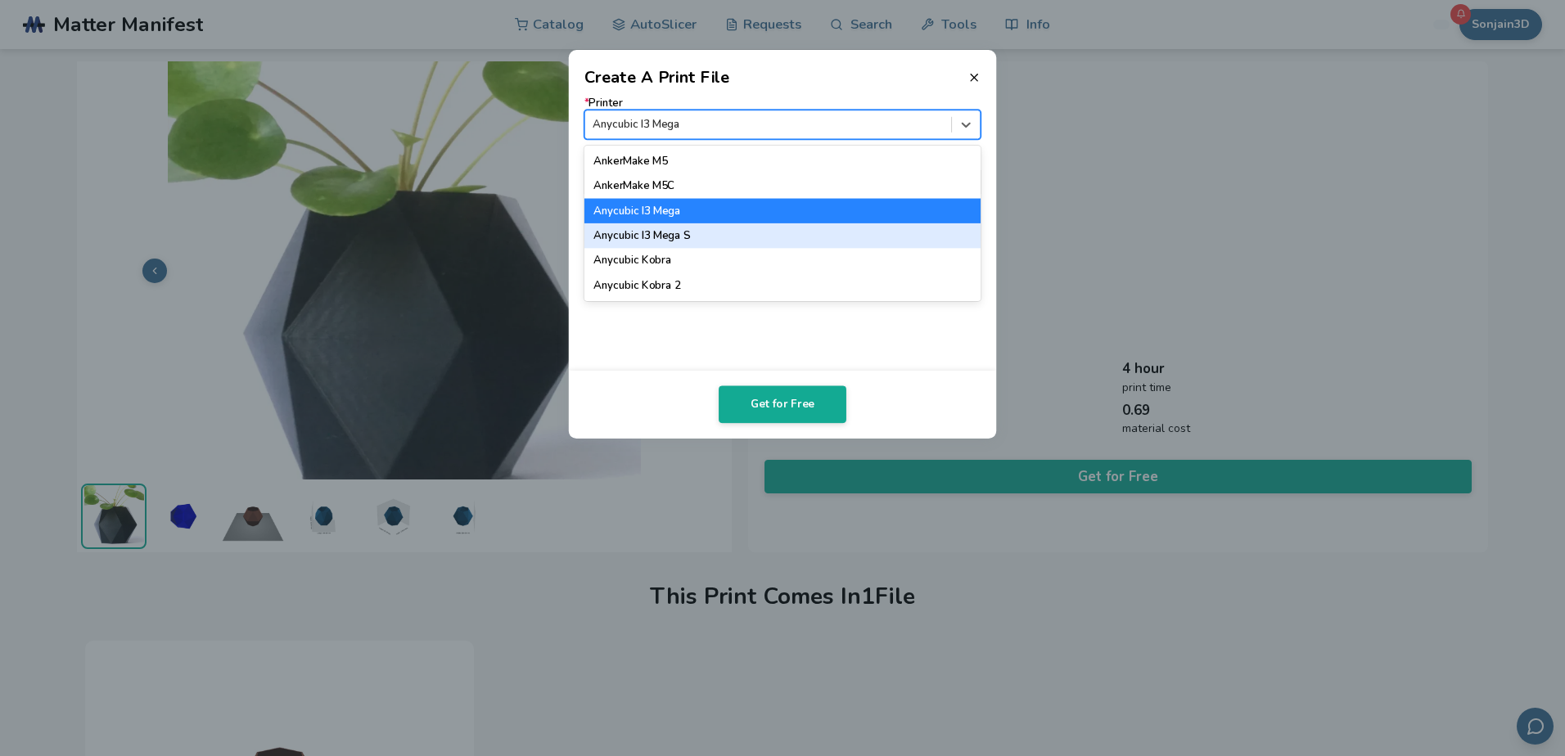
click at [683, 239] on div "Anycubic I3 Mega S" at bounding box center [782, 235] width 397 height 25
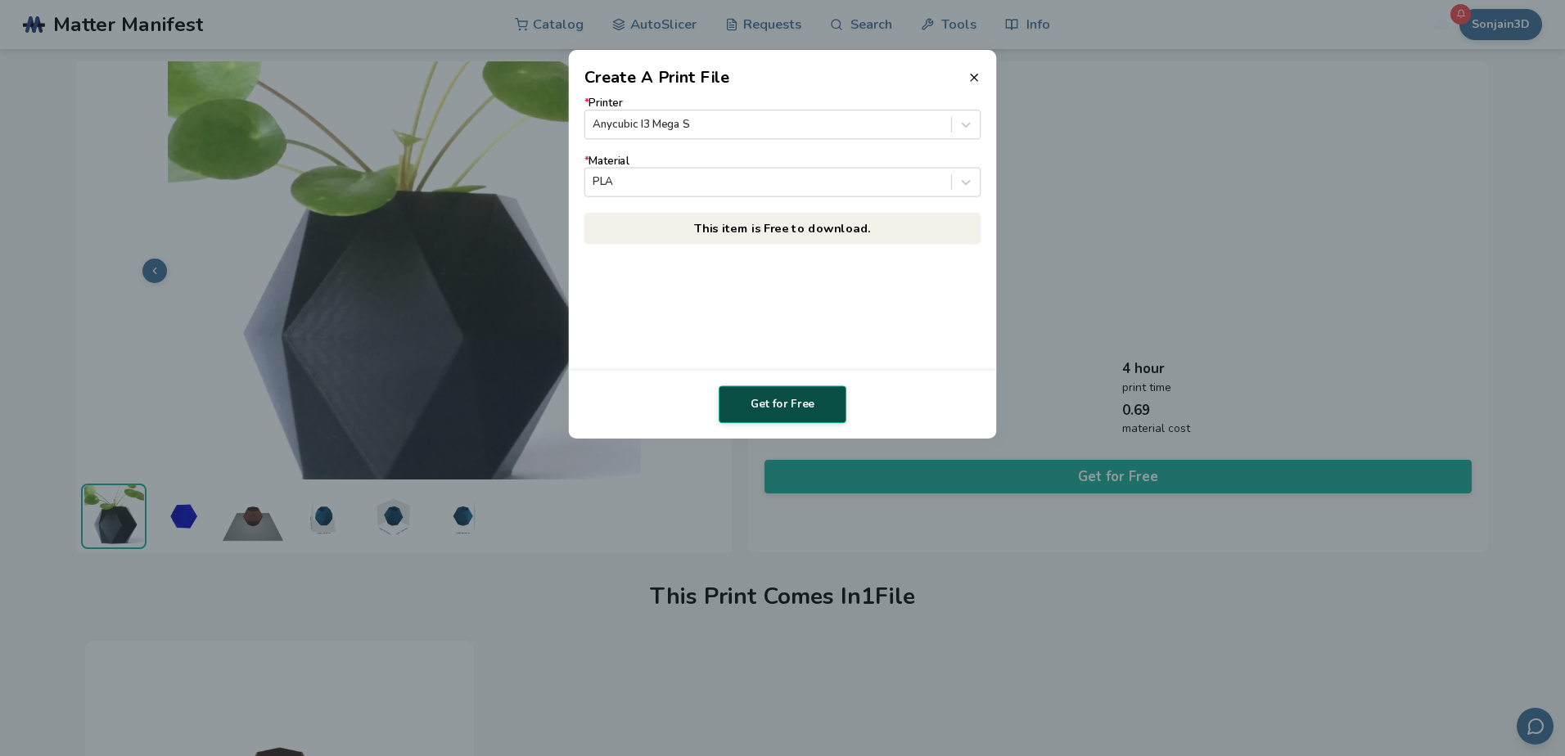
click at [794, 408] on button "Get for Free" at bounding box center [783, 405] width 128 height 38
